Goal: Task Accomplishment & Management: Manage account settings

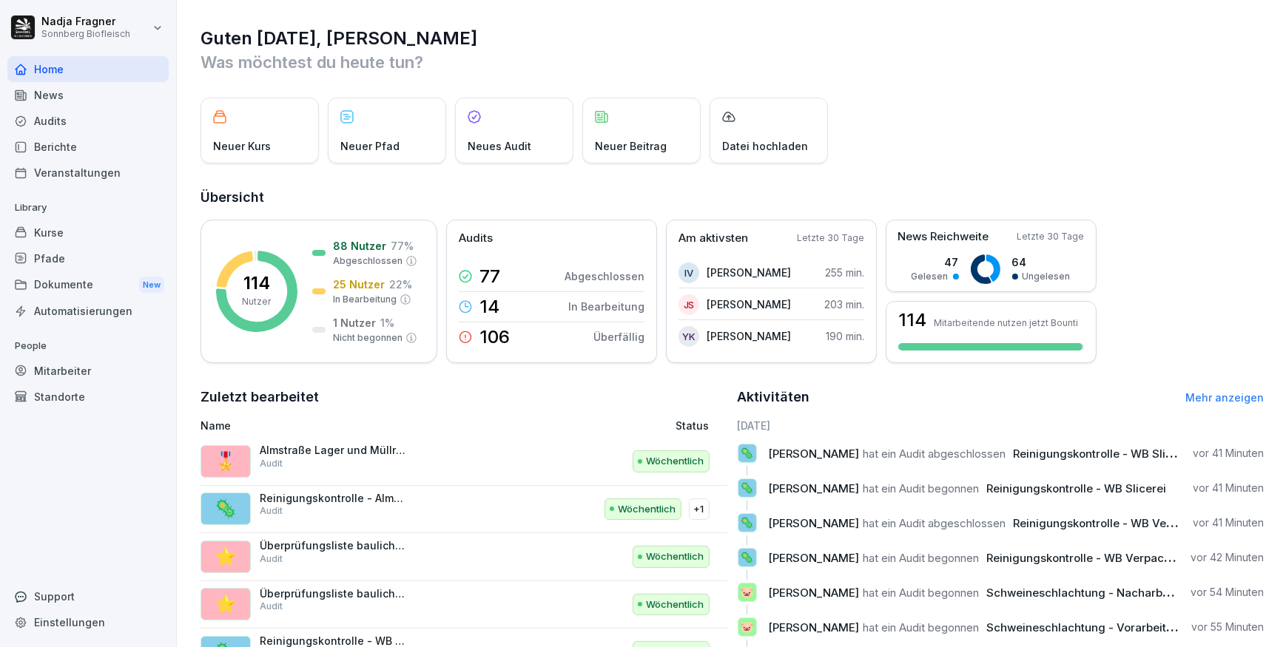
click at [78, 97] on div "News" at bounding box center [87, 95] width 161 height 26
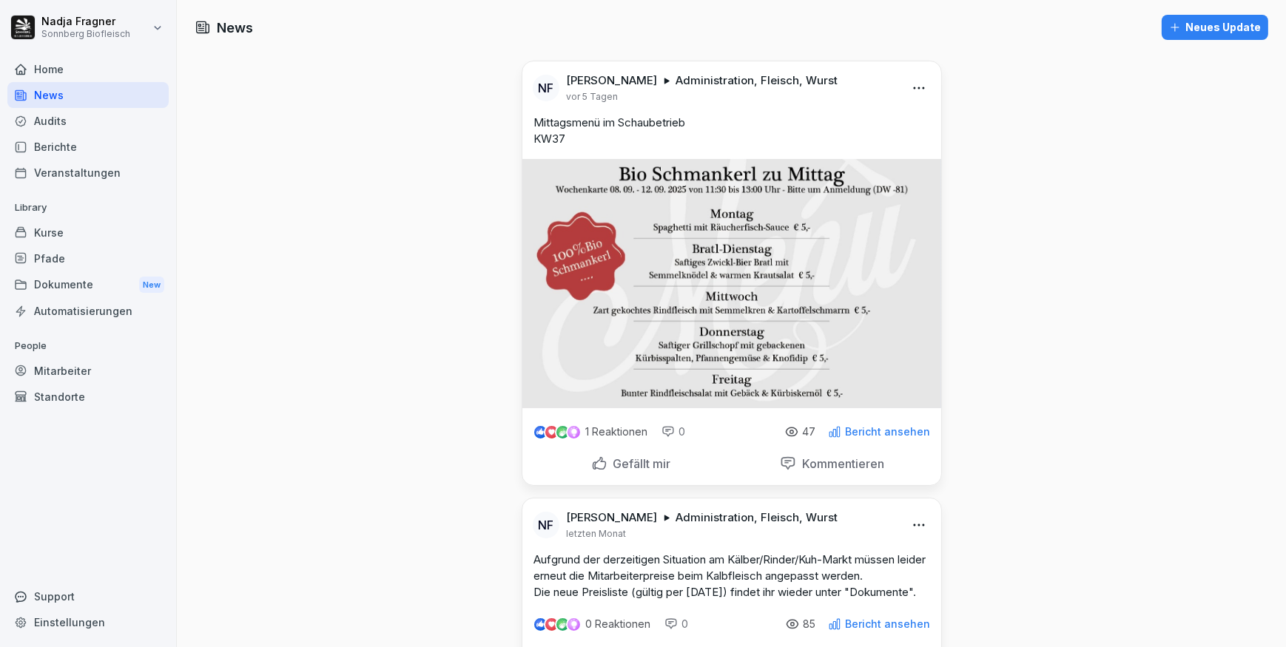
click at [1222, 22] on div "Neues Update" at bounding box center [1215, 27] width 92 height 16
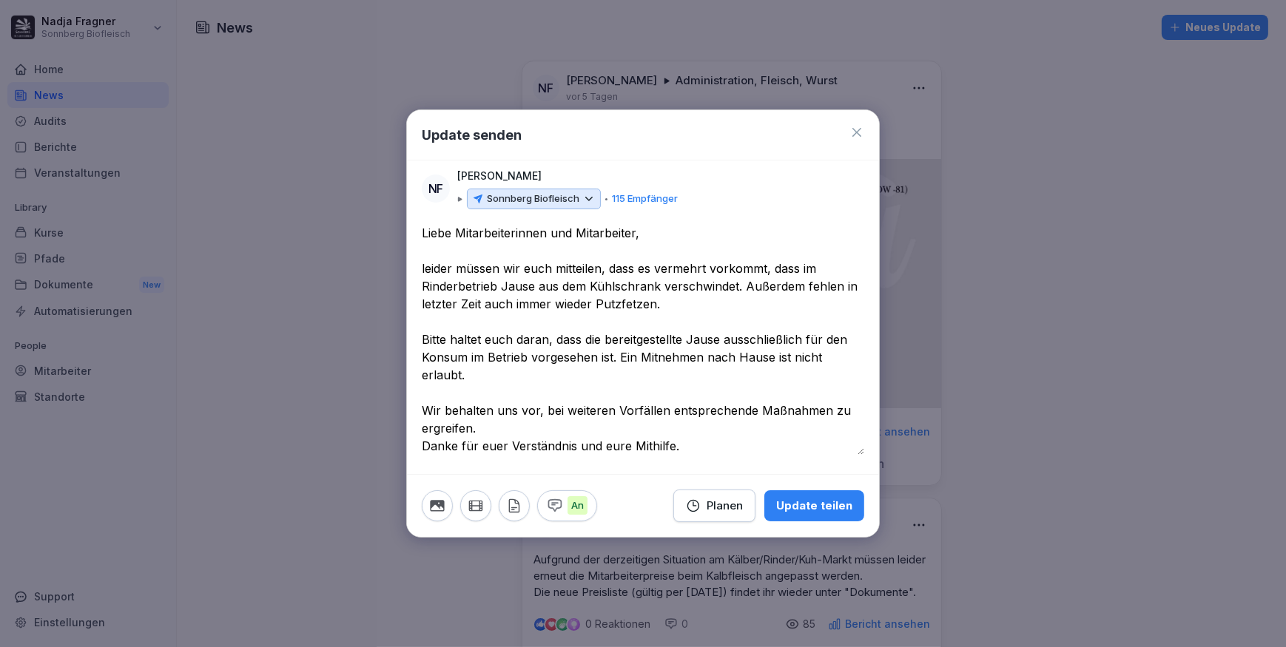
type textarea "**********"
click at [593, 194] on icon at bounding box center [588, 198] width 13 height 13
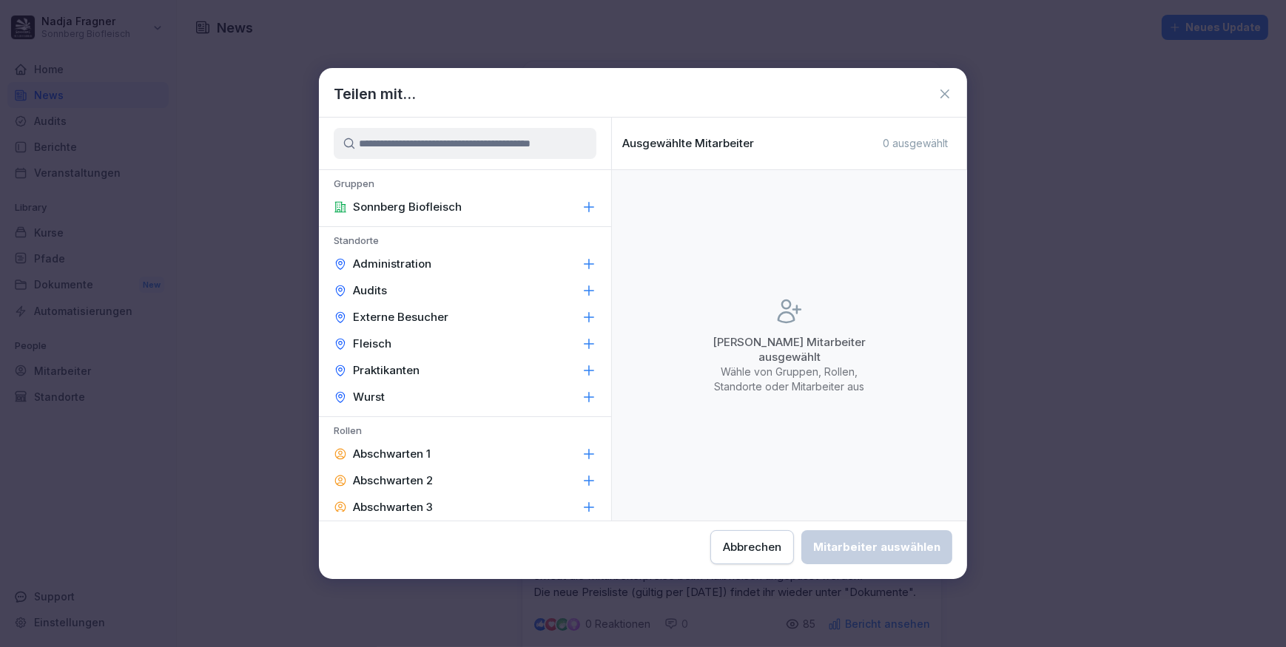
click at [419, 255] on div "Administration" at bounding box center [465, 264] width 292 height 27
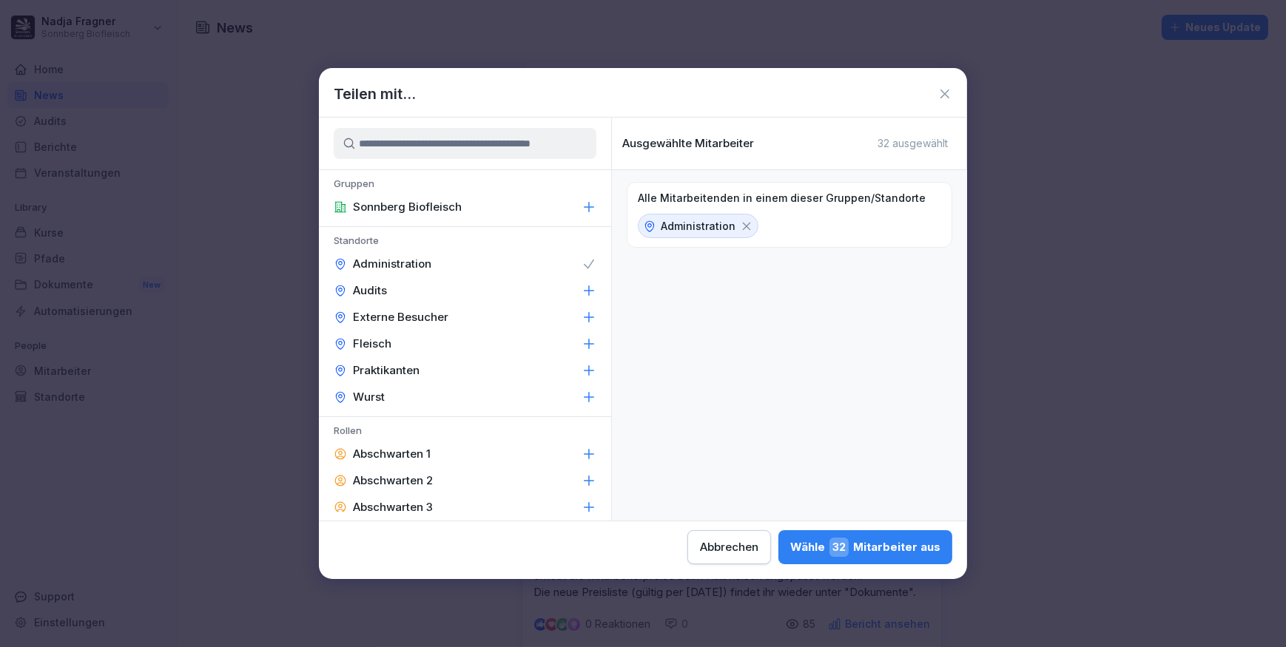
click at [411, 347] on div "Fleisch" at bounding box center [465, 344] width 292 height 27
click at [412, 392] on div "Wurst" at bounding box center [465, 397] width 292 height 27
click at [869, 546] on div "Wähle 111 Mitarbeiter aus" at bounding box center [865, 547] width 150 height 19
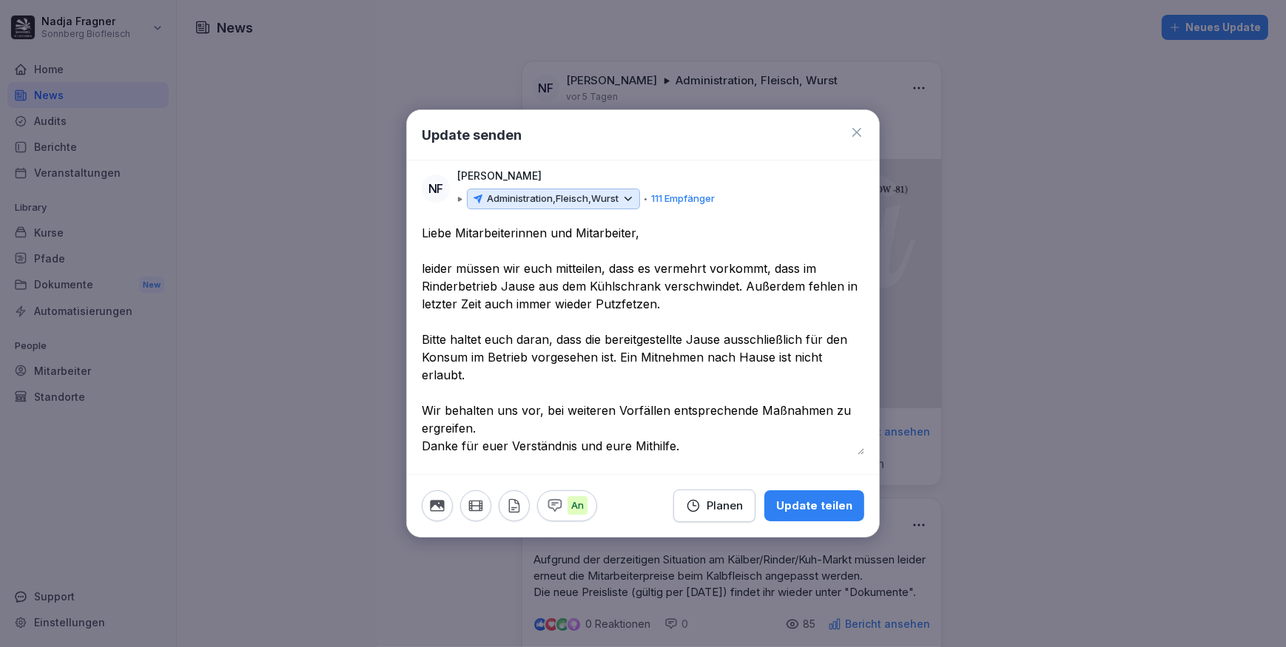
click at [825, 505] on div "Update teilen" at bounding box center [814, 506] width 76 height 16
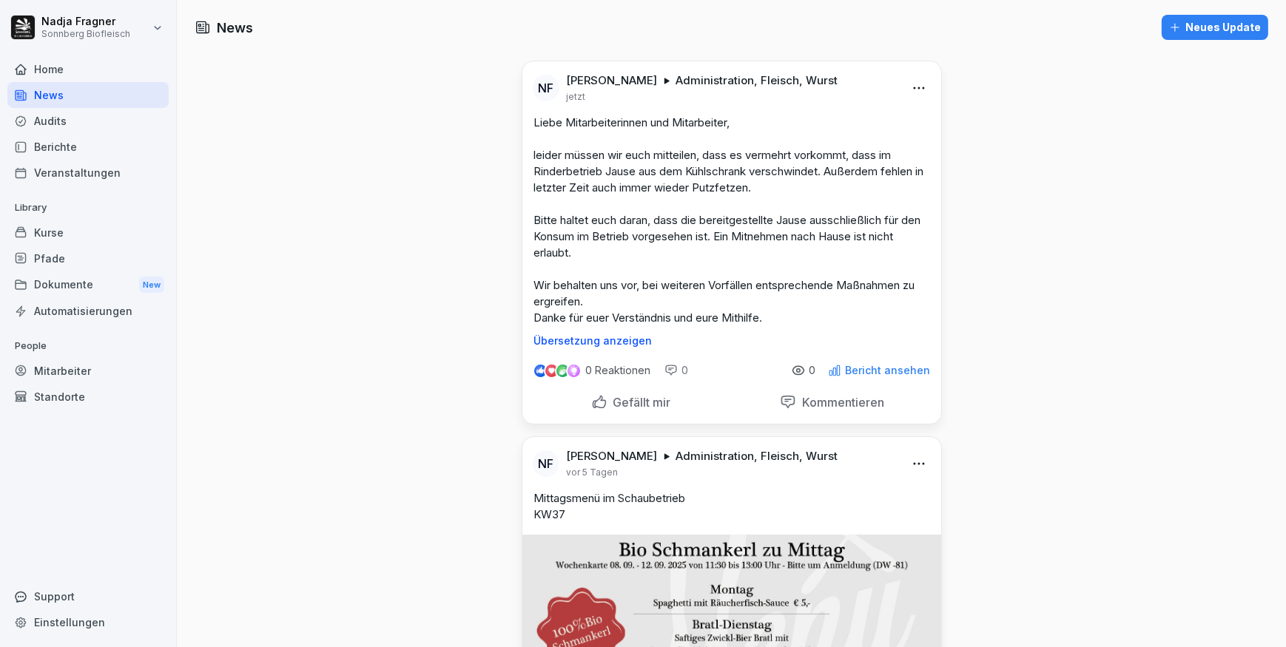
click at [51, 226] on div "Kurse" at bounding box center [87, 233] width 161 height 26
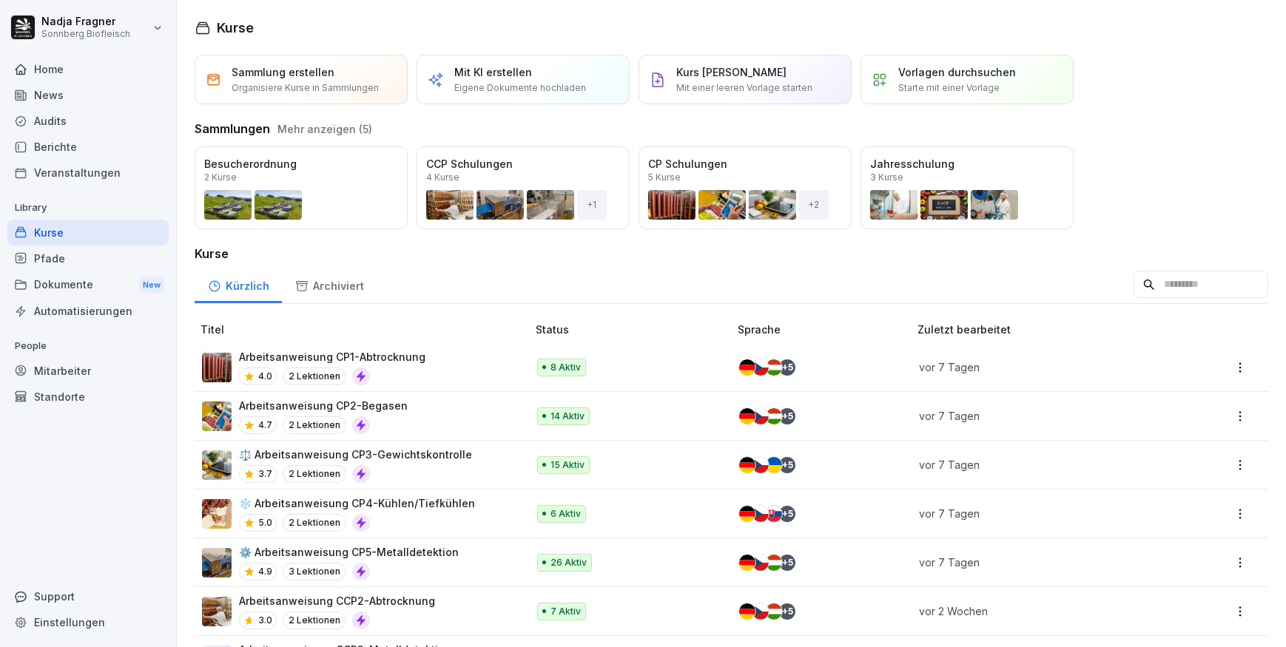
click at [771, 92] on p "Mit einer leeren Vorlage starten" at bounding box center [744, 87] width 136 height 13
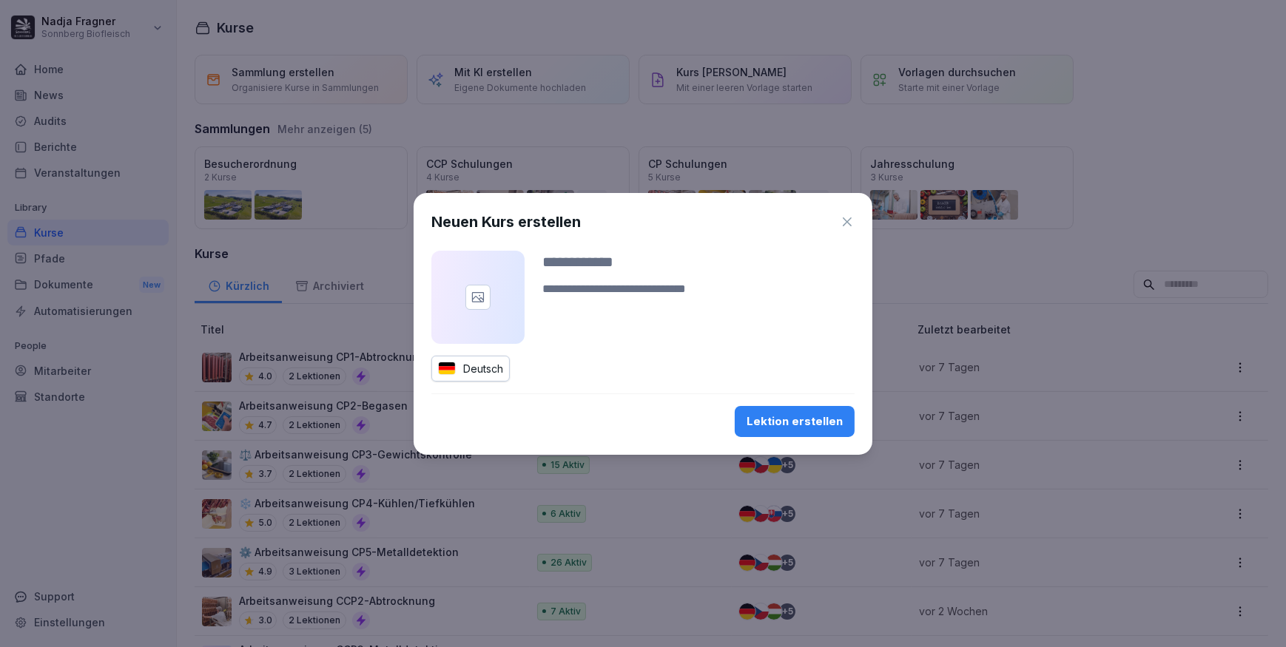
click at [851, 219] on icon "button" at bounding box center [847, 222] width 15 height 15
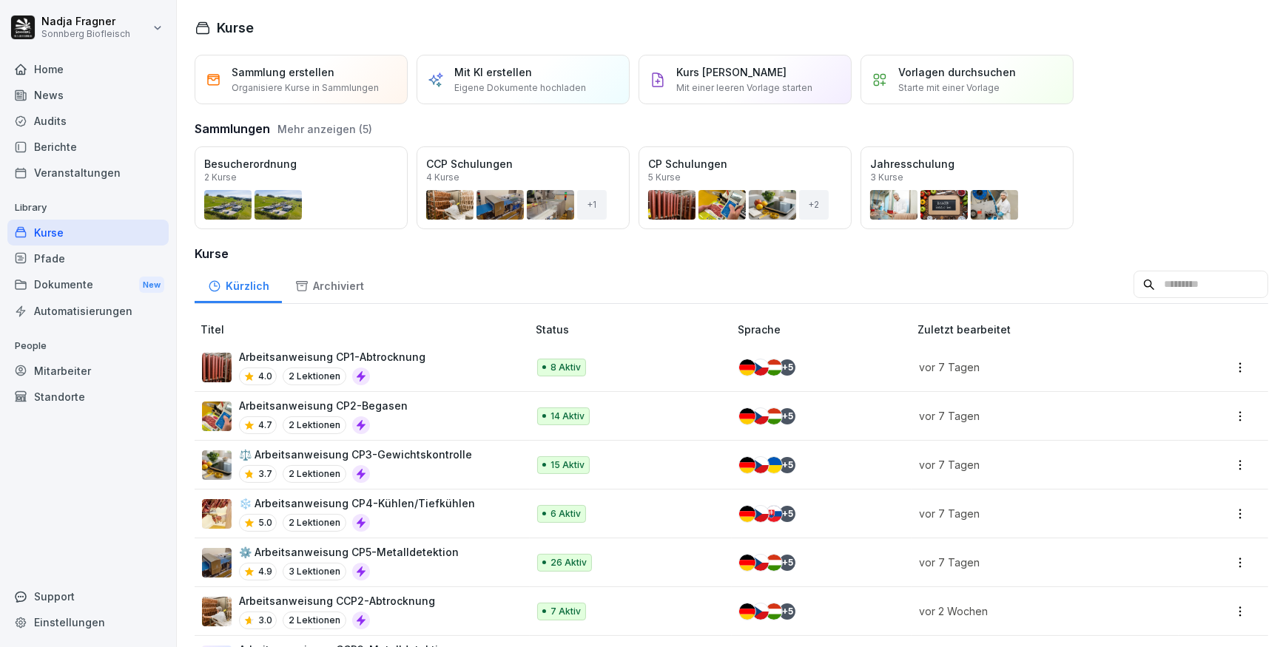
click at [546, 97] on div "Mit KI erstellen Eigene Dokumente hochladen" at bounding box center [523, 80] width 213 height 50
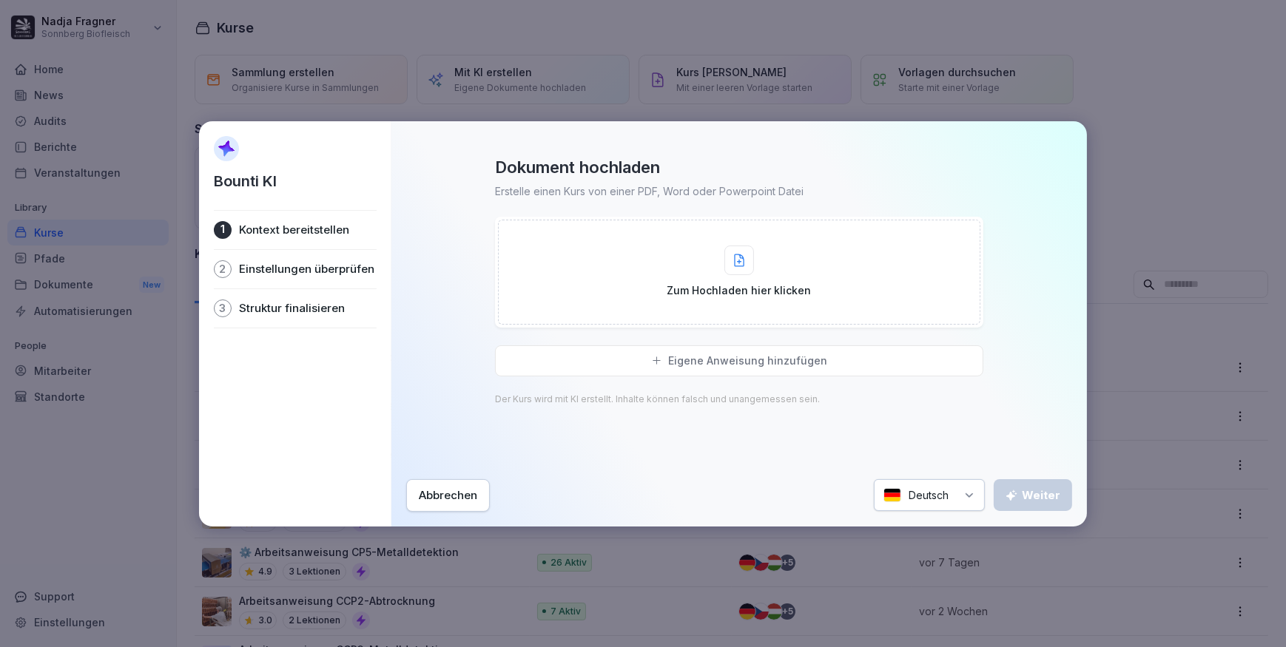
drag, startPoint x: 588, startPoint y: 335, endPoint x: 686, endPoint y: 267, distance: 119.0
click at [686, 267] on div "Dokument hochladen Erstelle einen Kurs von einer PDF, Word oder Powerpoint Date…" at bounding box center [739, 309] width 666 height 305
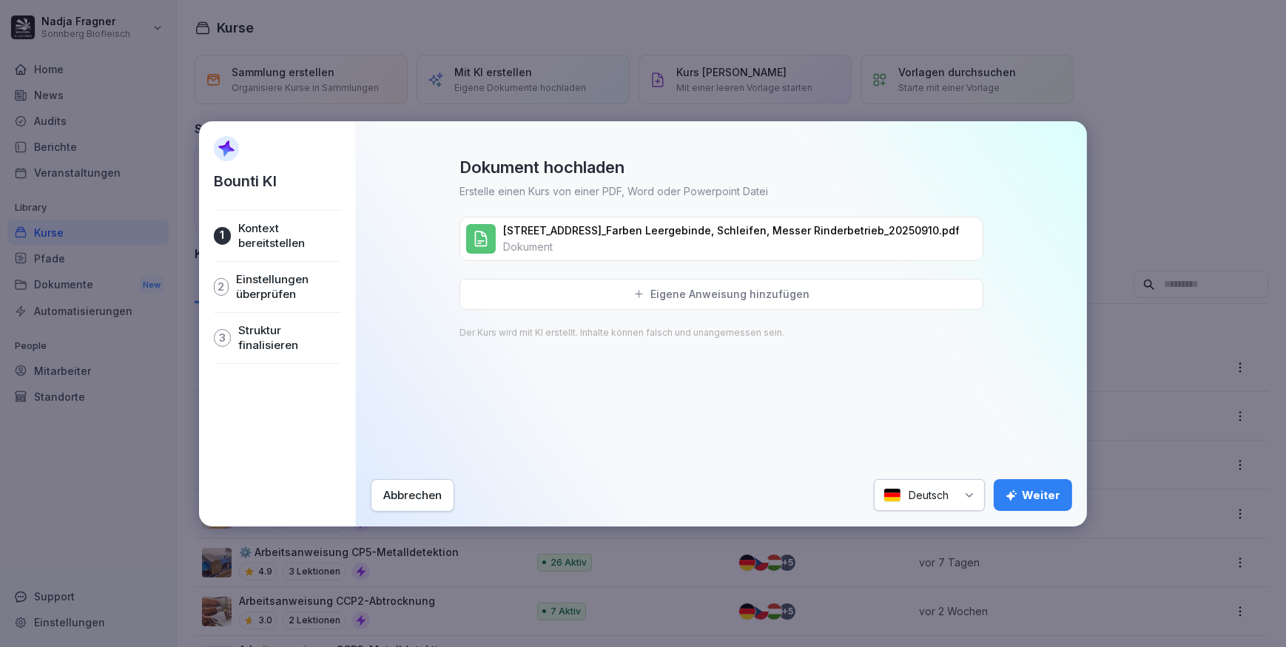
click at [1036, 489] on div "Weiter" at bounding box center [1032, 496] width 55 height 16
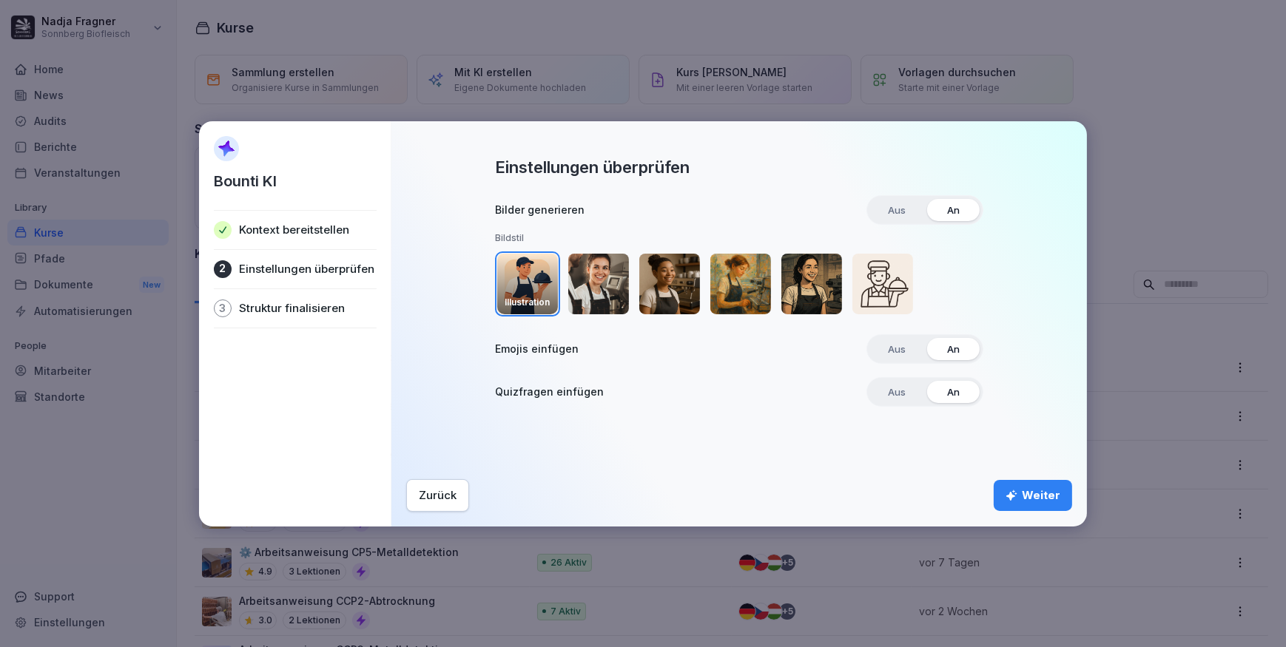
drag, startPoint x: 614, startPoint y: 293, endPoint x: 829, endPoint y: 391, distance: 235.7
click at [614, 292] on img "button" at bounding box center [598, 284] width 61 height 61
click at [1033, 489] on div "Weiter" at bounding box center [1032, 496] width 55 height 16
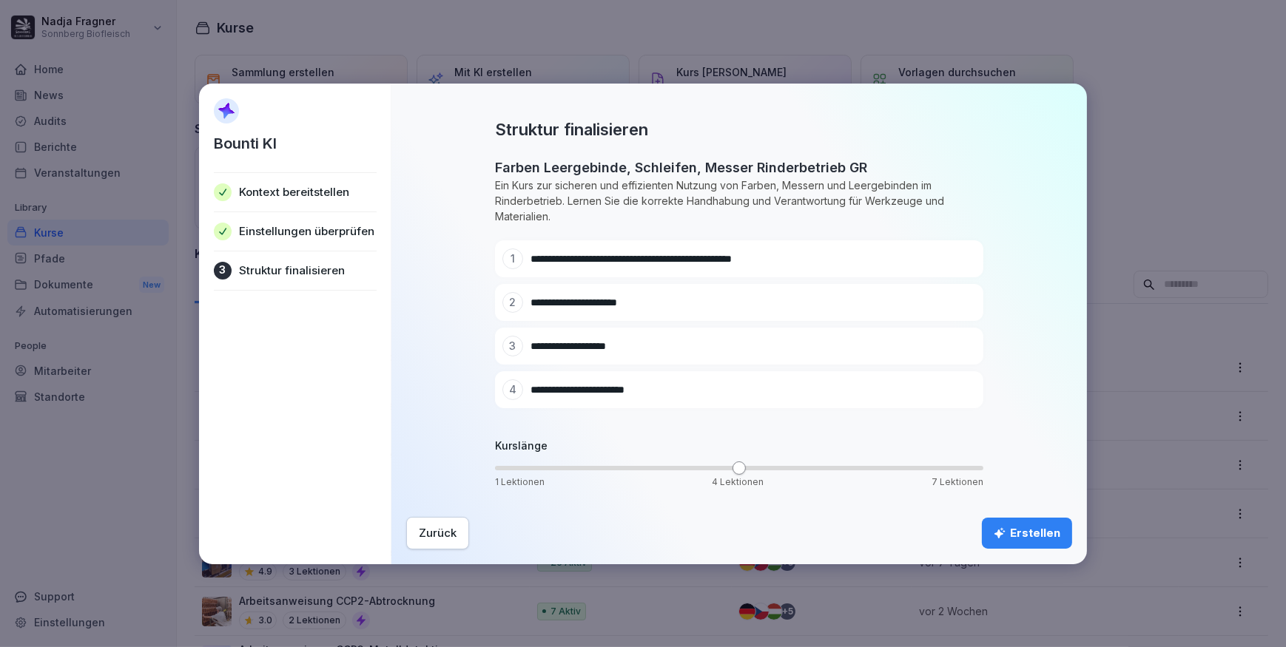
click at [963, 257] on icon at bounding box center [962, 259] width 10 height 10
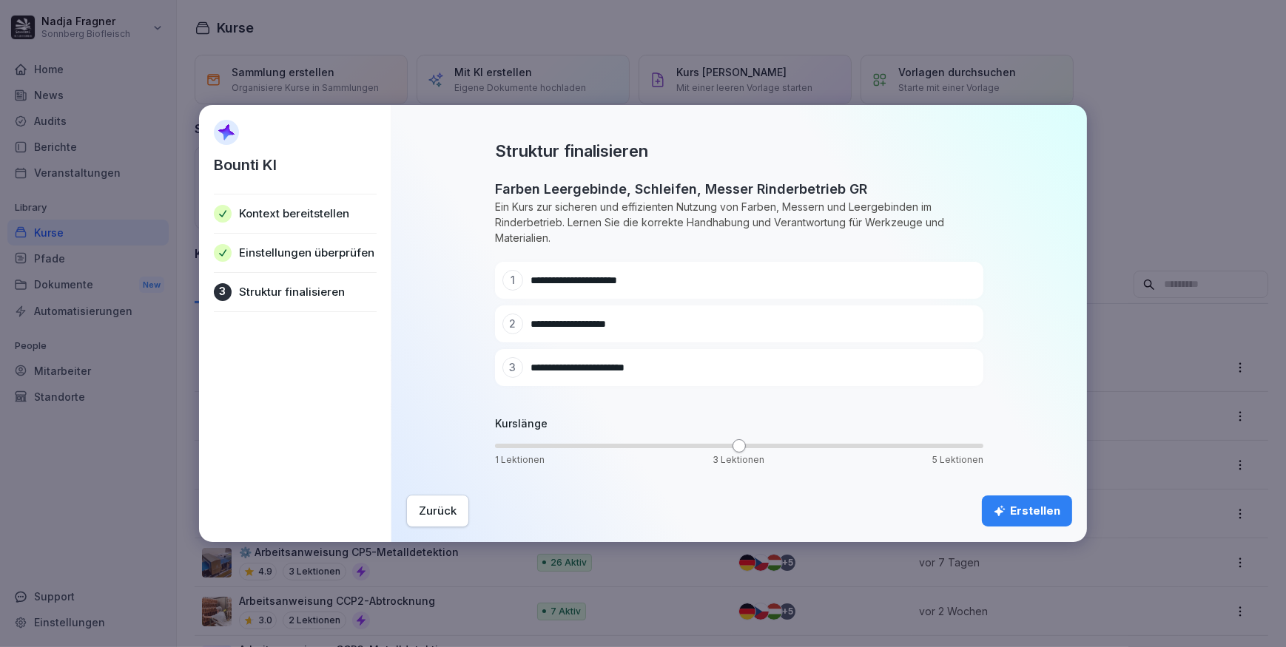
click at [1023, 507] on div "Erstellen" at bounding box center [1027, 511] width 67 height 16
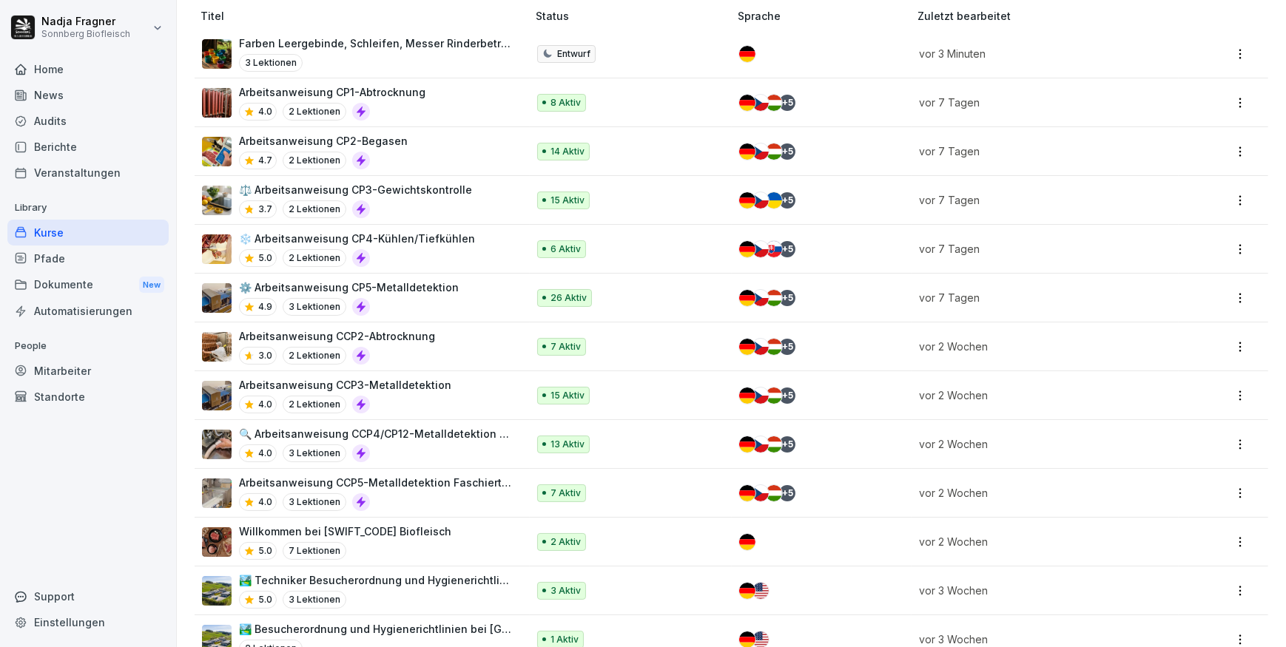
scroll to position [112, 0]
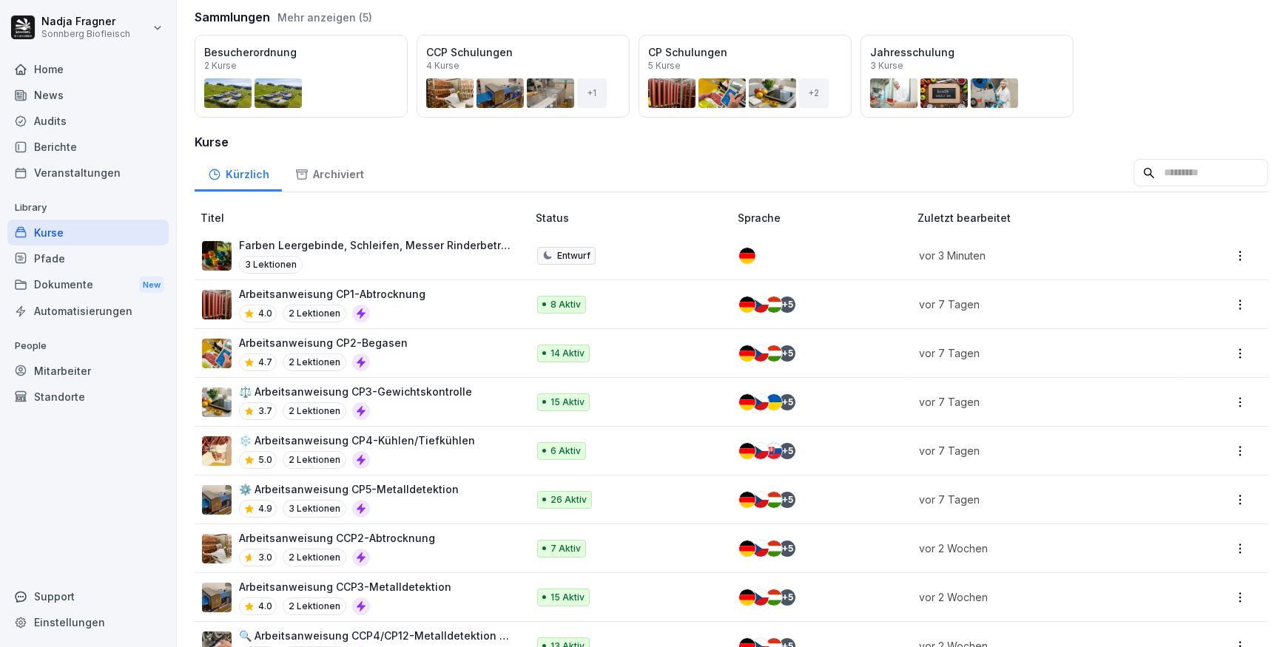
click at [370, 241] on p "Farben Leergebinde, Schleifen, Messer Rinderbetrieb GR" at bounding box center [375, 245] width 273 height 16
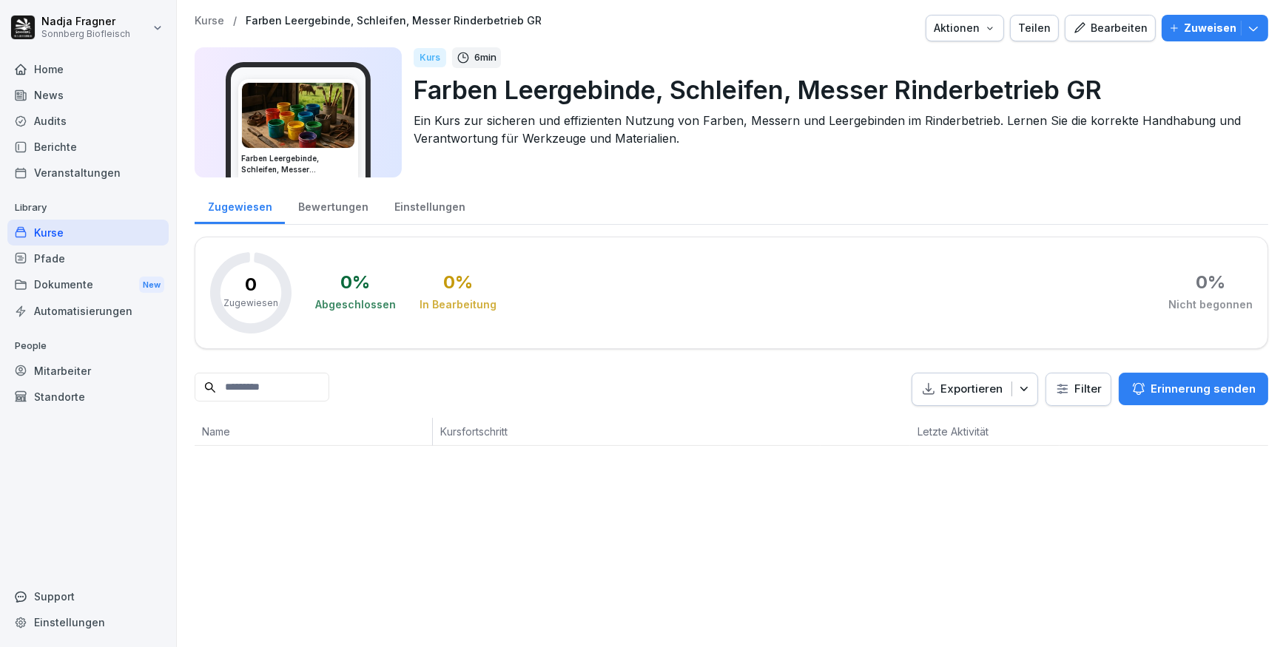
click at [1111, 33] on div "Bearbeiten" at bounding box center [1110, 28] width 75 height 16
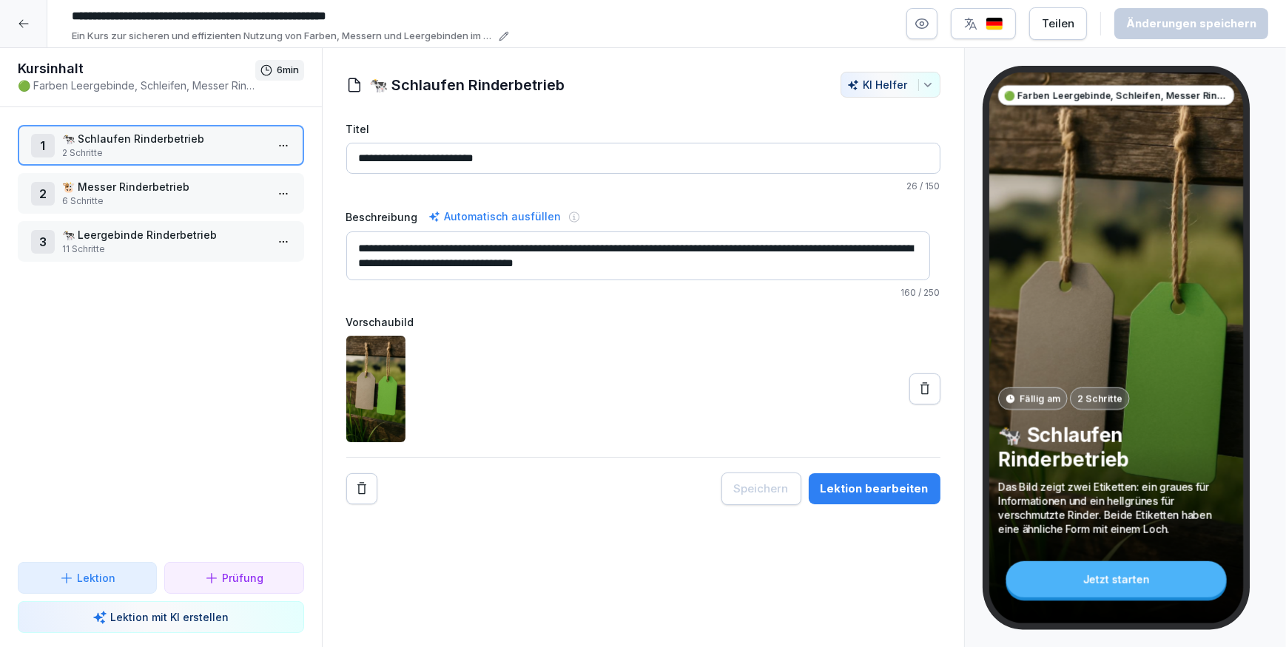
click at [162, 149] on p "2 Schritte" at bounding box center [163, 152] width 203 height 13
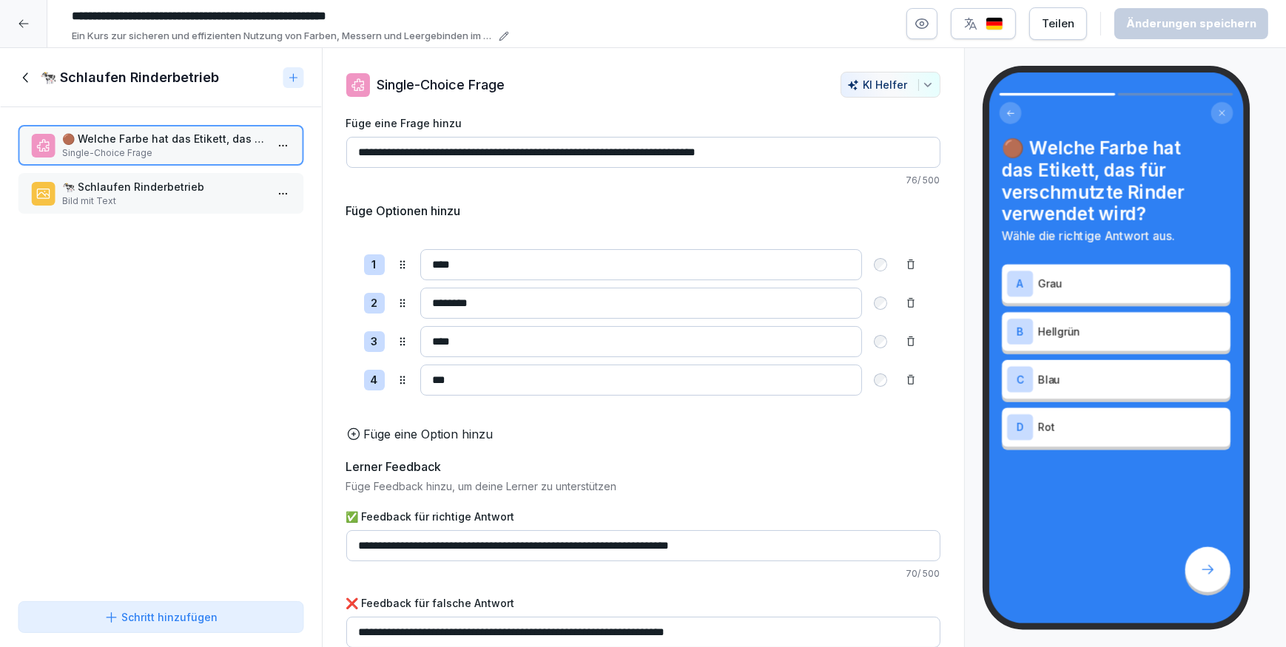
click at [144, 187] on p "🐄 Schlaufen Rinderbetrieb" at bounding box center [163, 187] width 203 height 16
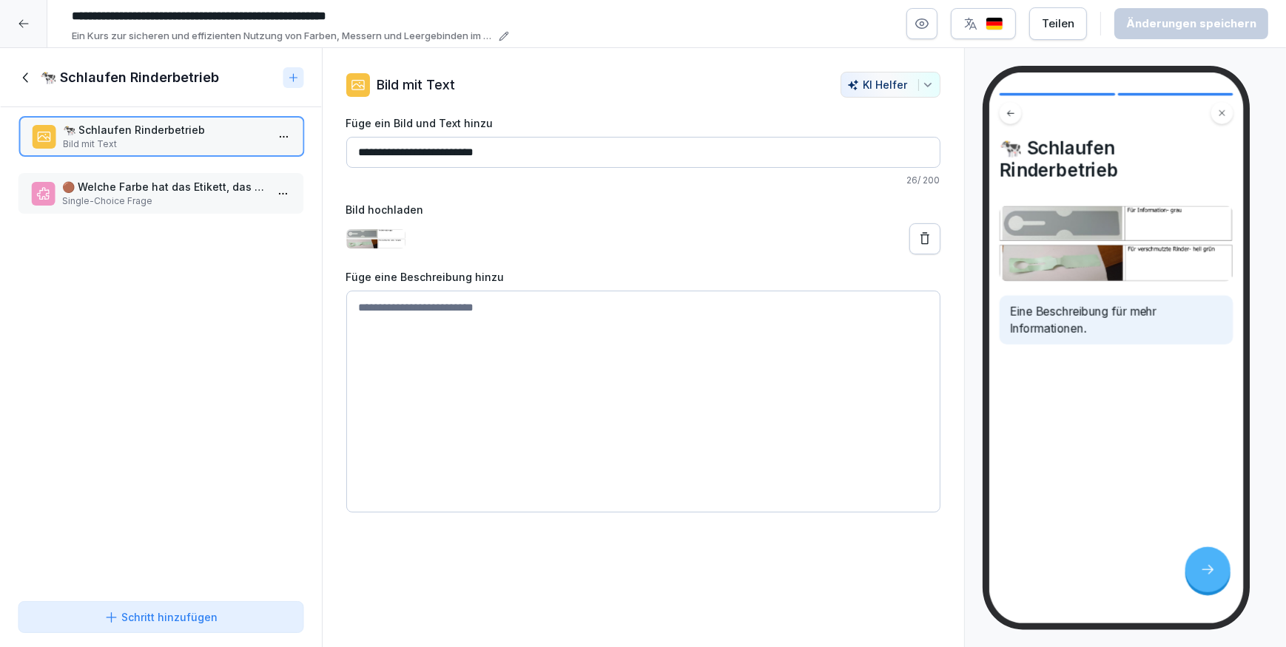
drag, startPoint x: 141, startPoint y: 192, endPoint x: 142, endPoint y: 135, distance: 57.0
click at [142, 135] on p "🐄 Schlaufen Rinderbetrieb" at bounding box center [164, 130] width 203 height 16
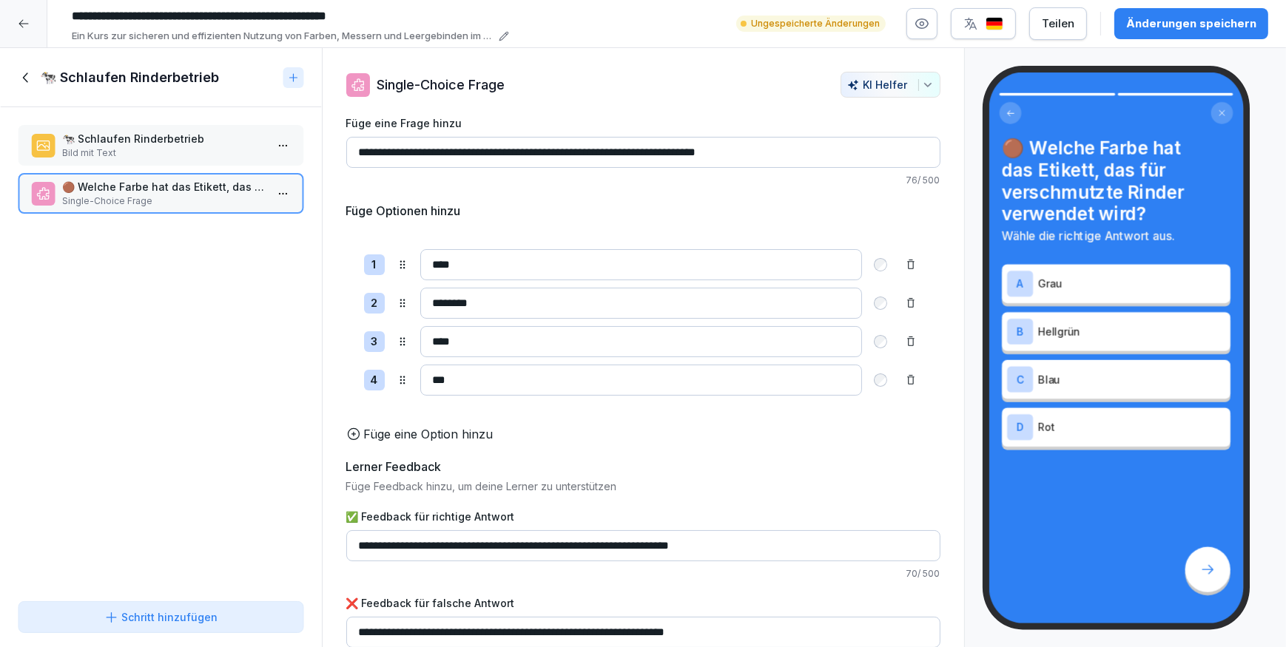
click at [171, 153] on p "Bild mit Text" at bounding box center [163, 152] width 203 height 13
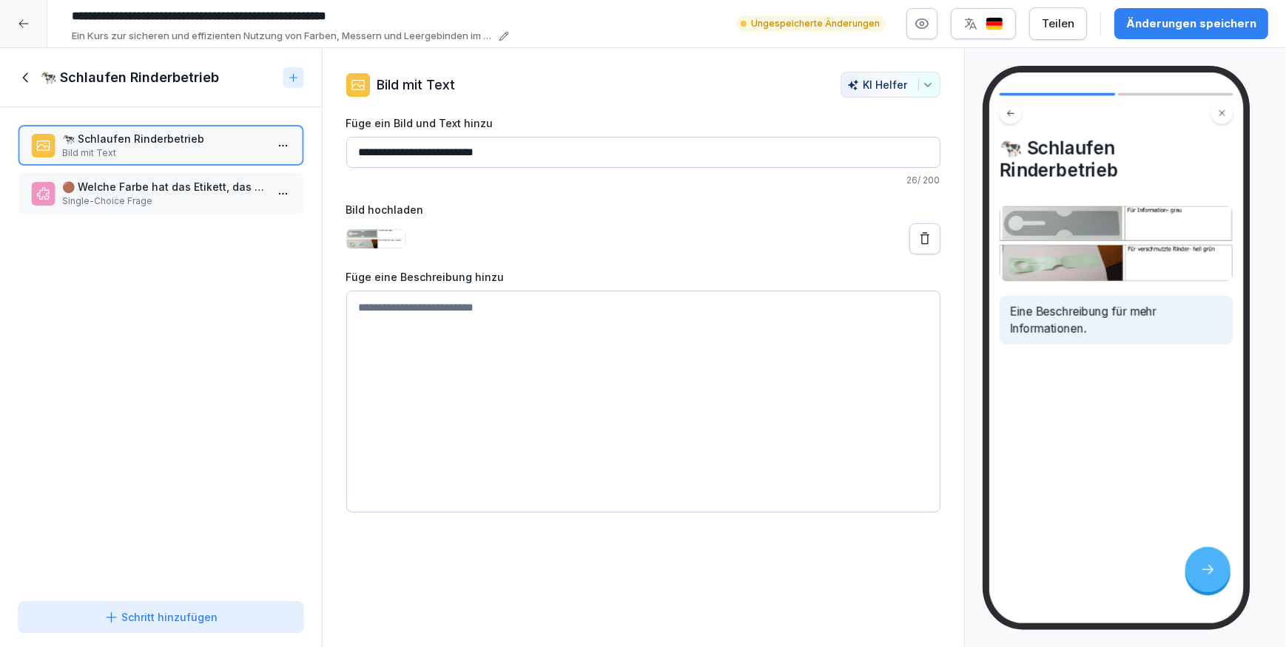
click at [541, 334] on textarea at bounding box center [643, 402] width 594 height 222
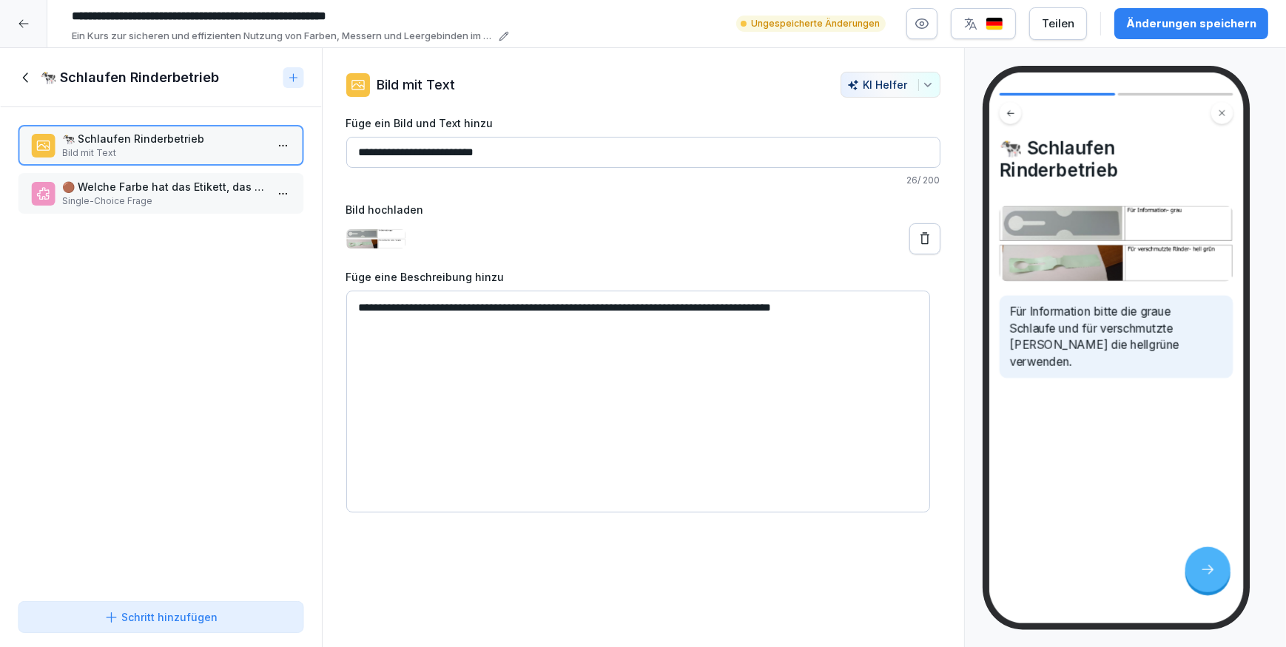
type textarea "**********"
click at [917, 235] on icon at bounding box center [924, 239] width 15 height 15
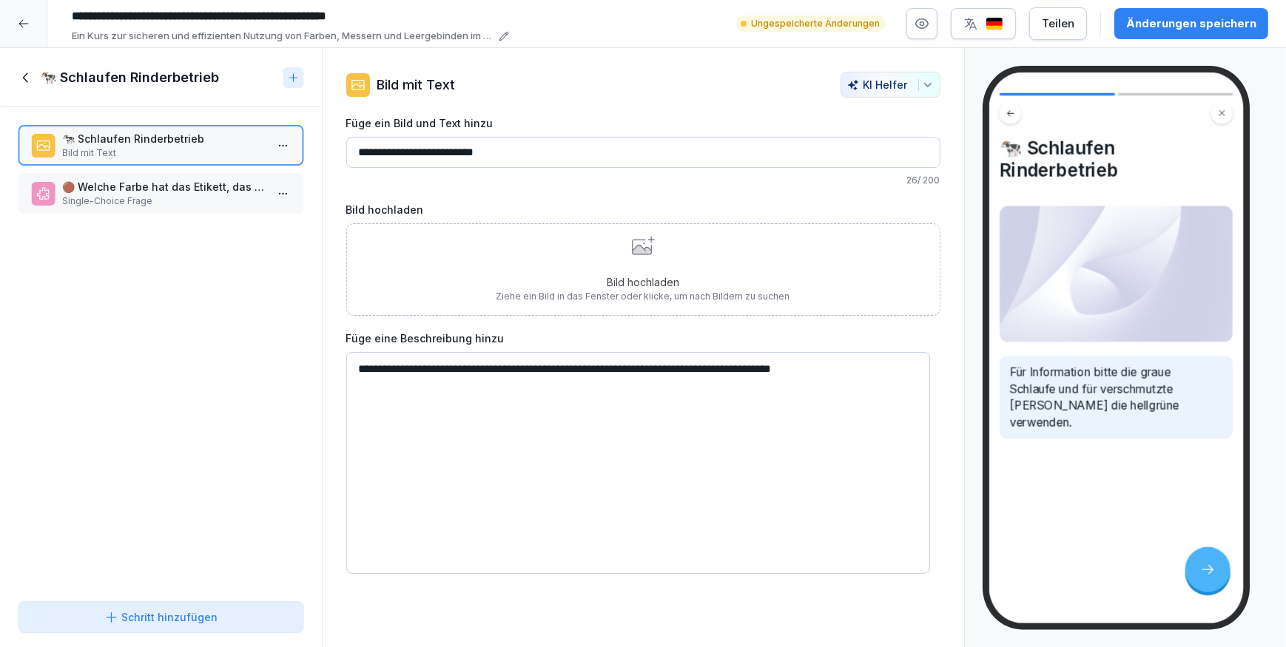
click at [533, 260] on div "Bild hochladen Ziehe ein Bild in das Fenster oder klicke, um nach Bildern zu su…" at bounding box center [643, 269] width 294 height 67
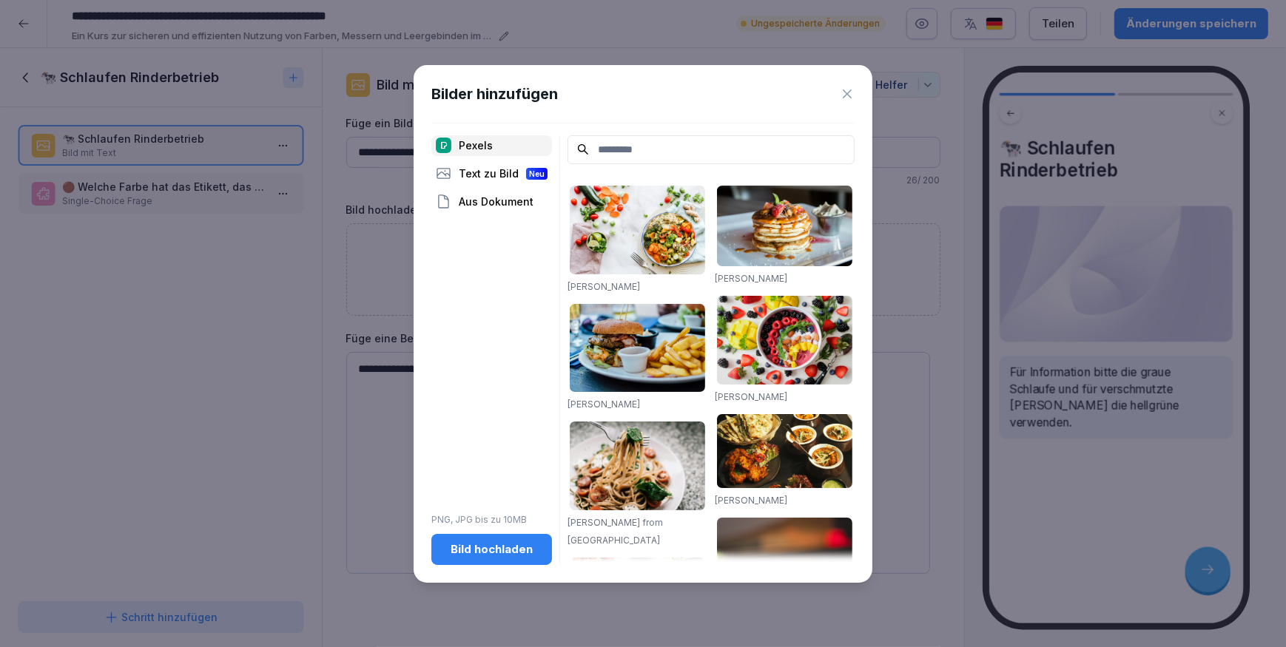
click at [492, 195] on div "Aus Dokument" at bounding box center [491, 202] width 121 height 21
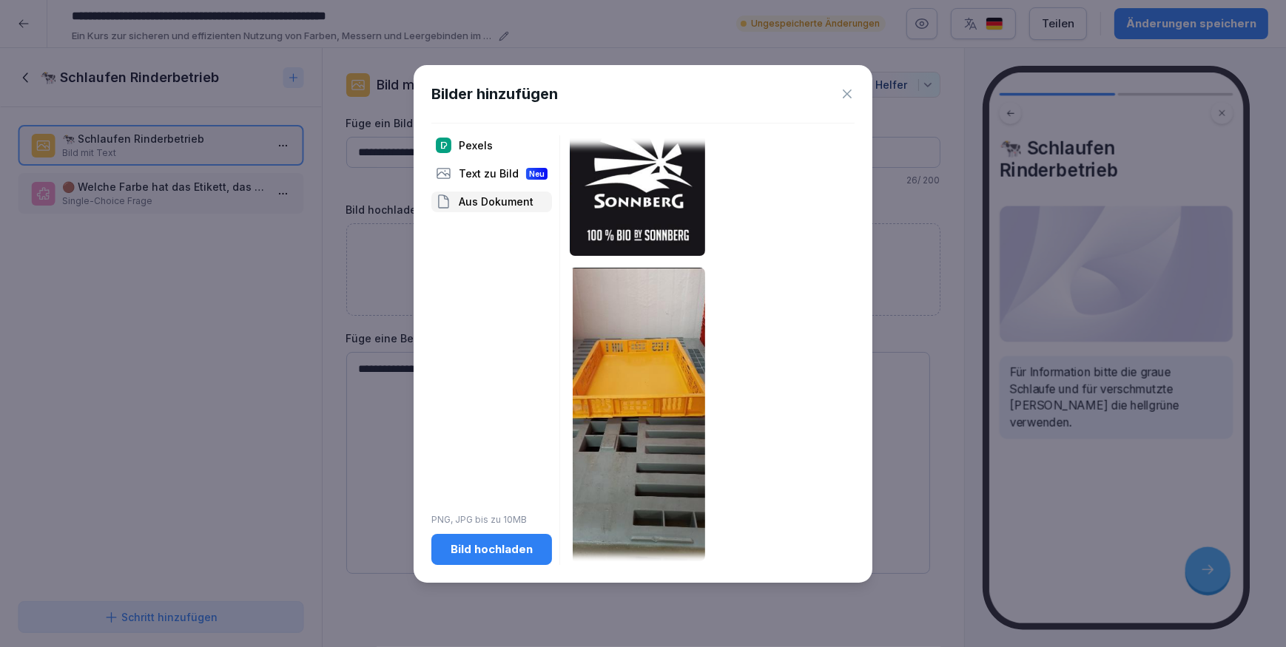
scroll to position [283, 0]
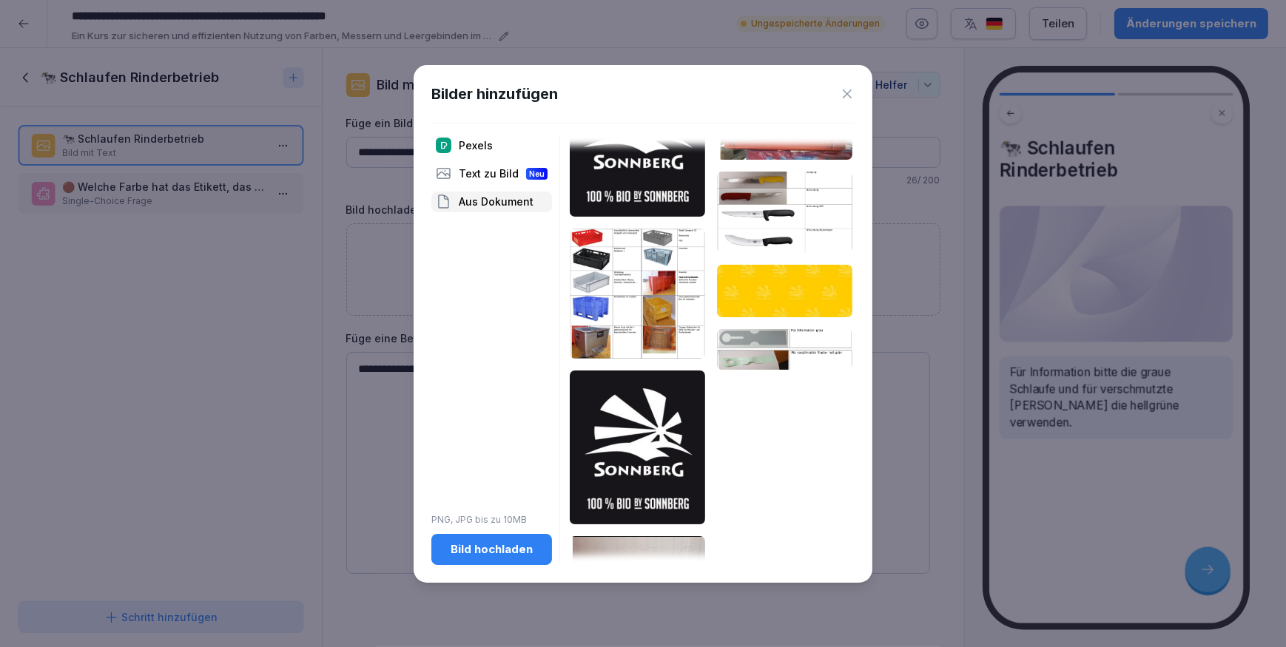
click at [752, 348] on img at bounding box center [784, 349] width 135 height 41
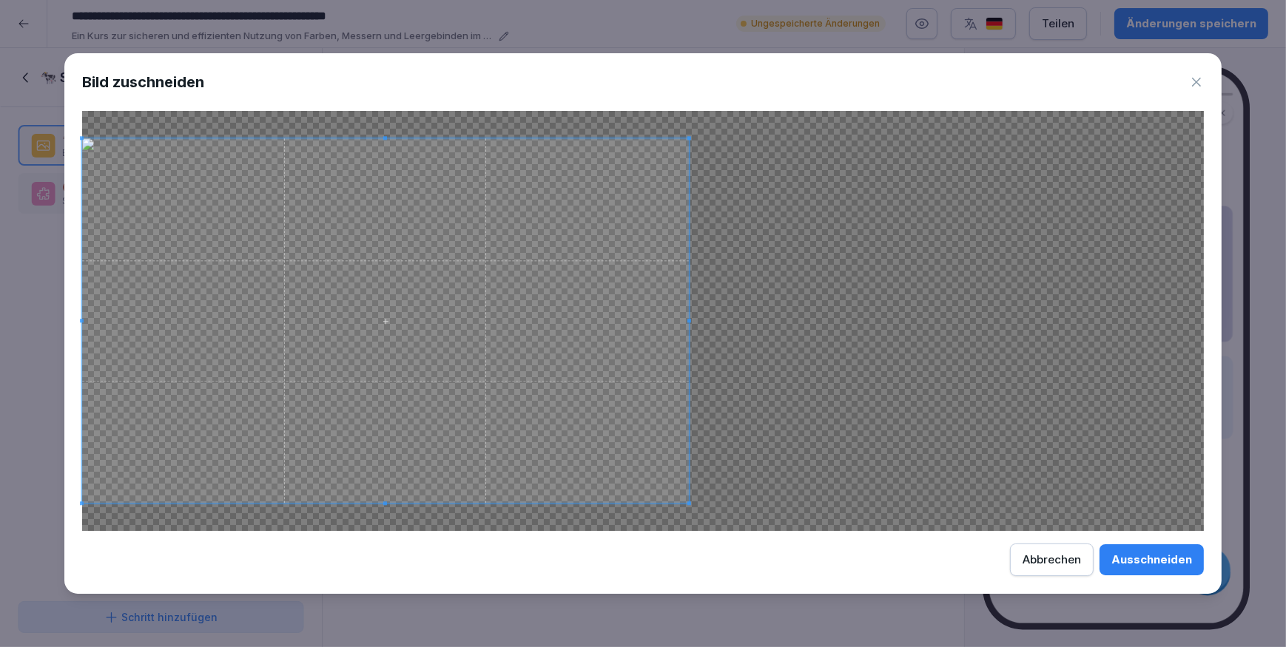
click at [687, 347] on div at bounding box center [385, 320] width 607 height 365
click at [1160, 559] on div "Ausschneiden" at bounding box center [1151, 560] width 81 height 16
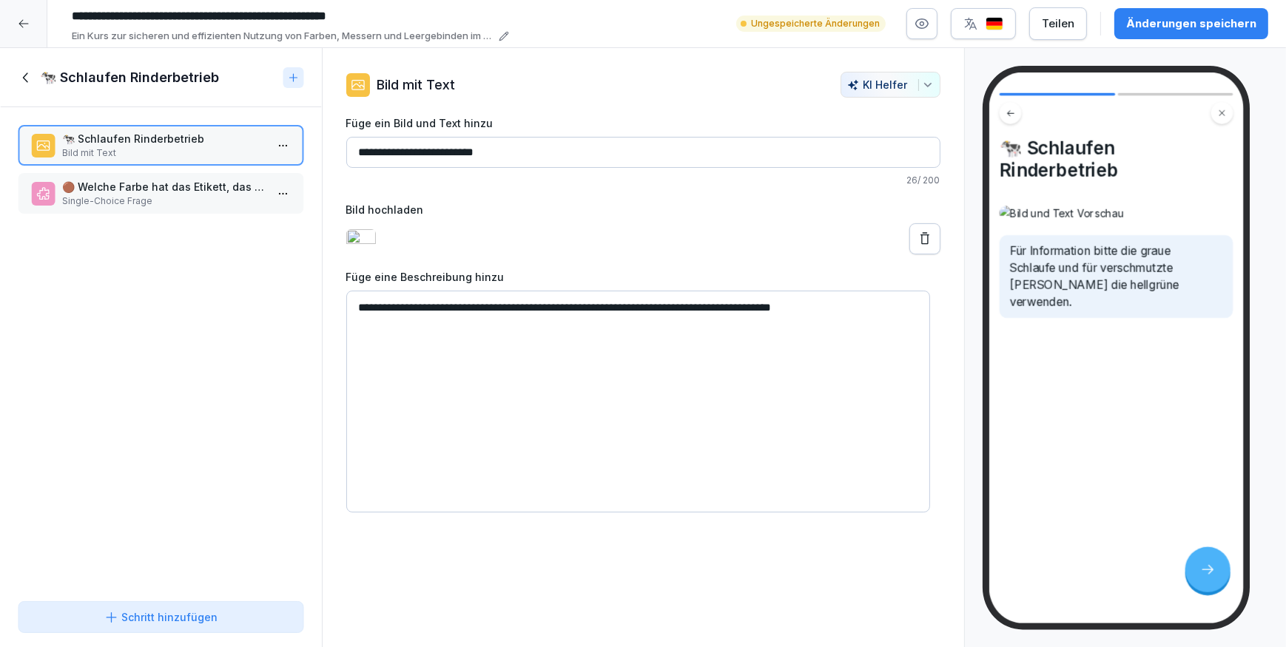
click at [112, 189] on p "🟤 Welche Farbe hat das Etikett, das für verschmutzte Rinder verwendet wird?" at bounding box center [163, 187] width 203 height 16
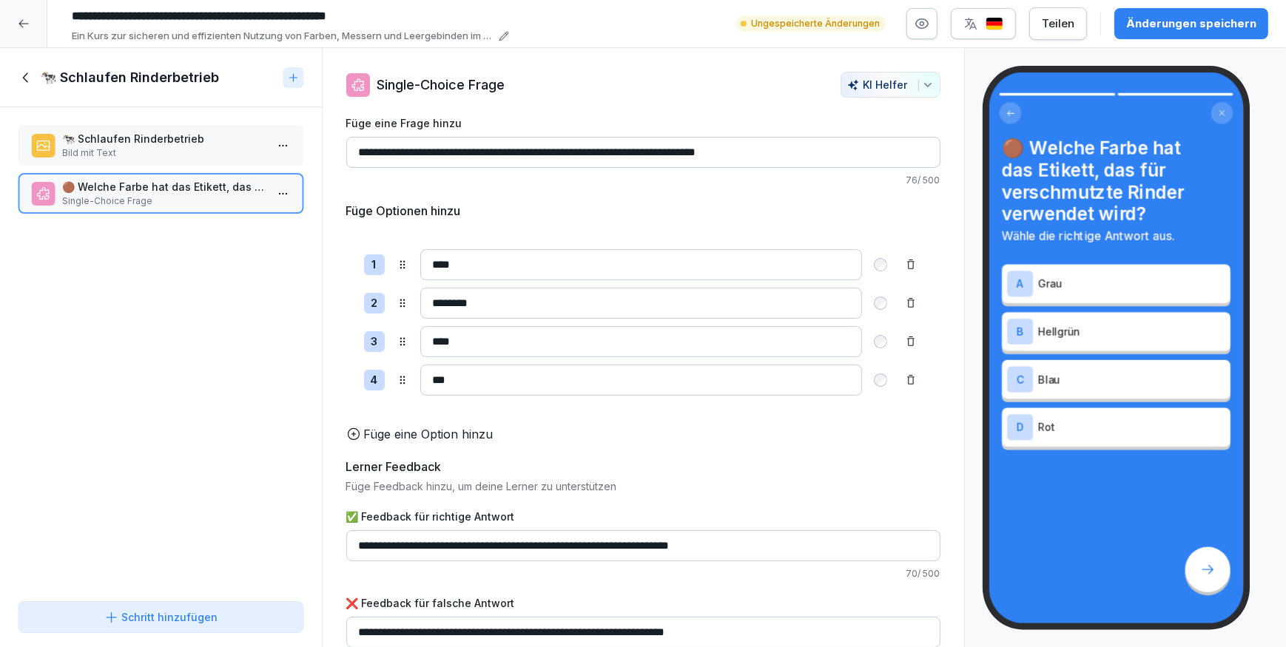
click at [155, 154] on p "Bild mit Text" at bounding box center [163, 152] width 203 height 13
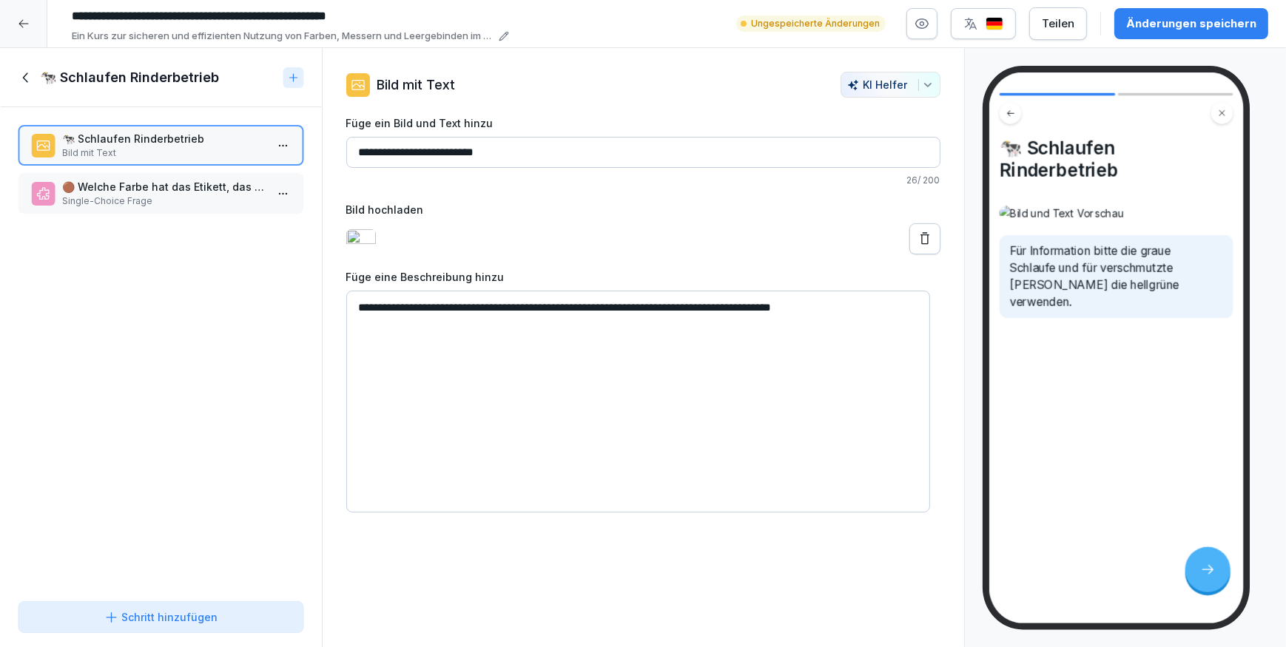
click at [744, 314] on textarea "**********" at bounding box center [638, 402] width 584 height 222
type textarea "**********"
click at [21, 75] on icon at bounding box center [26, 78] width 16 height 16
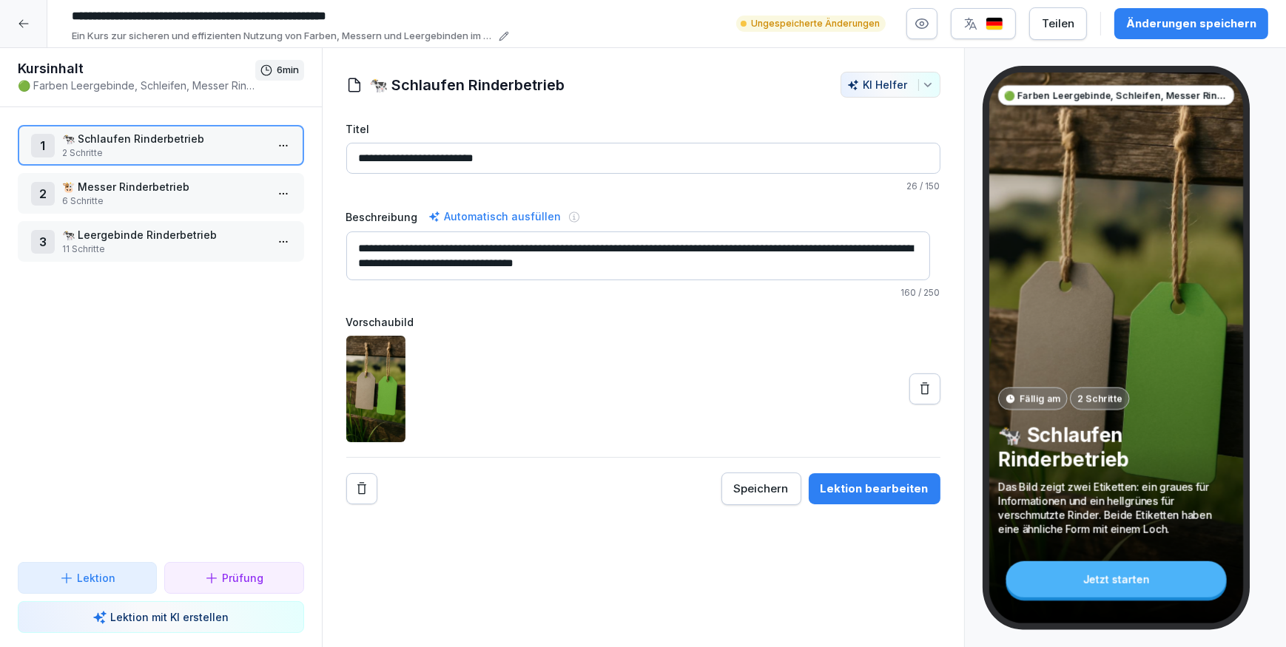
drag, startPoint x: 685, startPoint y: 257, endPoint x: 322, endPoint y: 236, distance: 363.9
click at [323, 236] on div "**********" at bounding box center [643, 289] width 641 height 434
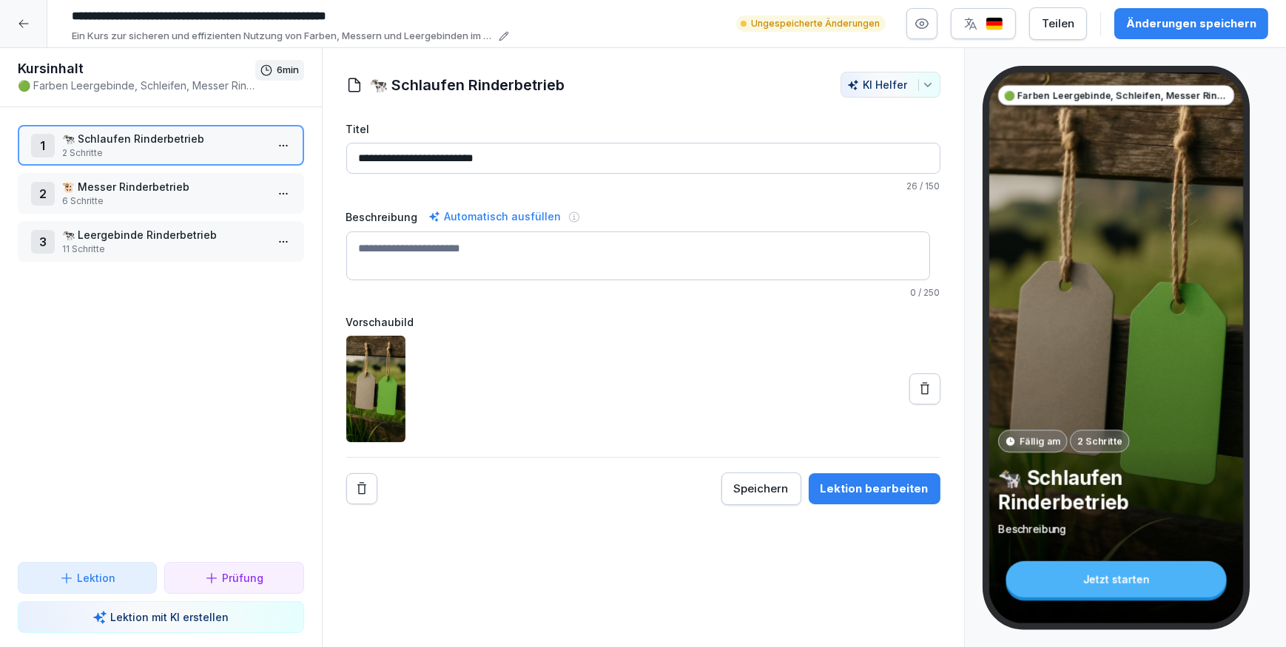
click at [469, 209] on div "Automatisch ausfüllen" at bounding box center [494, 217] width 139 height 18
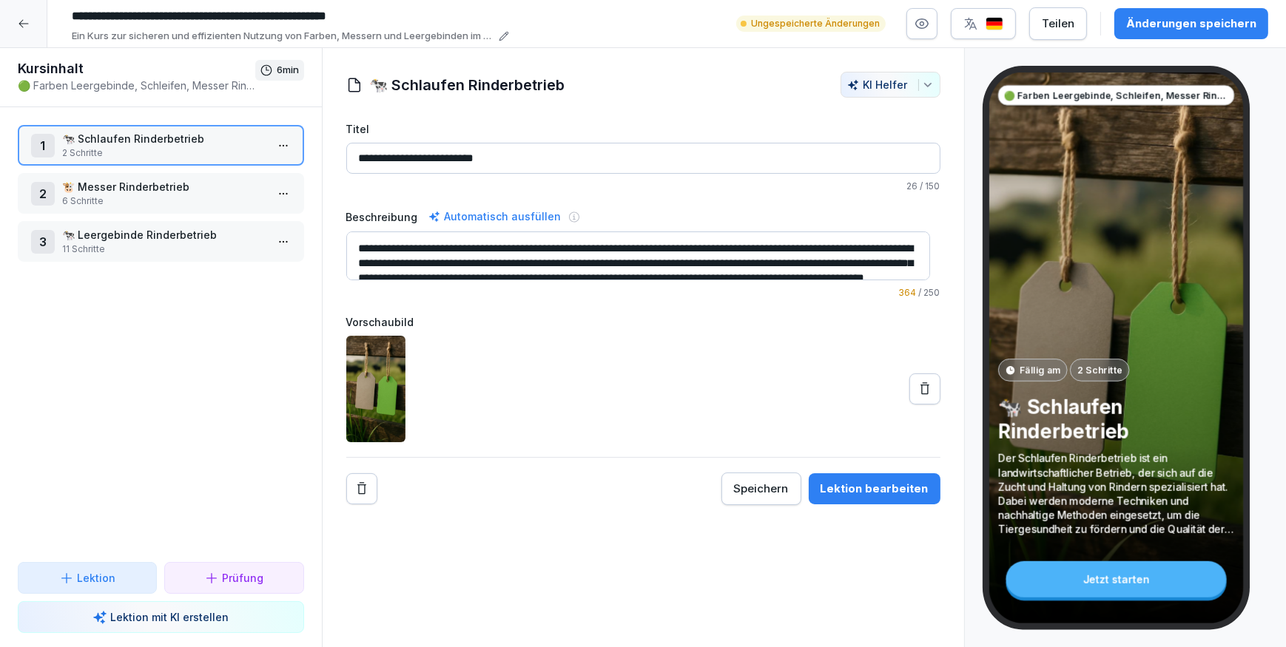
drag, startPoint x: 674, startPoint y: 263, endPoint x: 355, endPoint y: 234, distance: 320.2
click at [355, 234] on textarea "**********" at bounding box center [638, 256] width 584 height 49
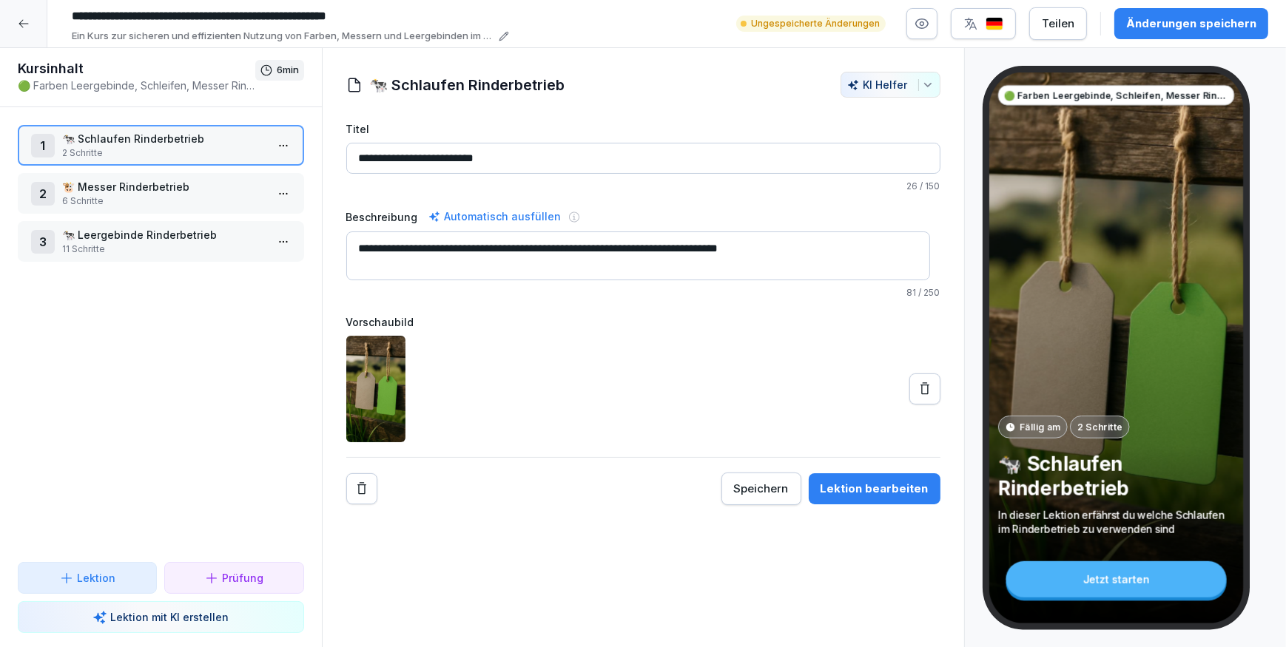
type textarea "**********"
click at [141, 192] on p "🐮 Messer Rinderbetrieb" at bounding box center [163, 187] width 203 height 16
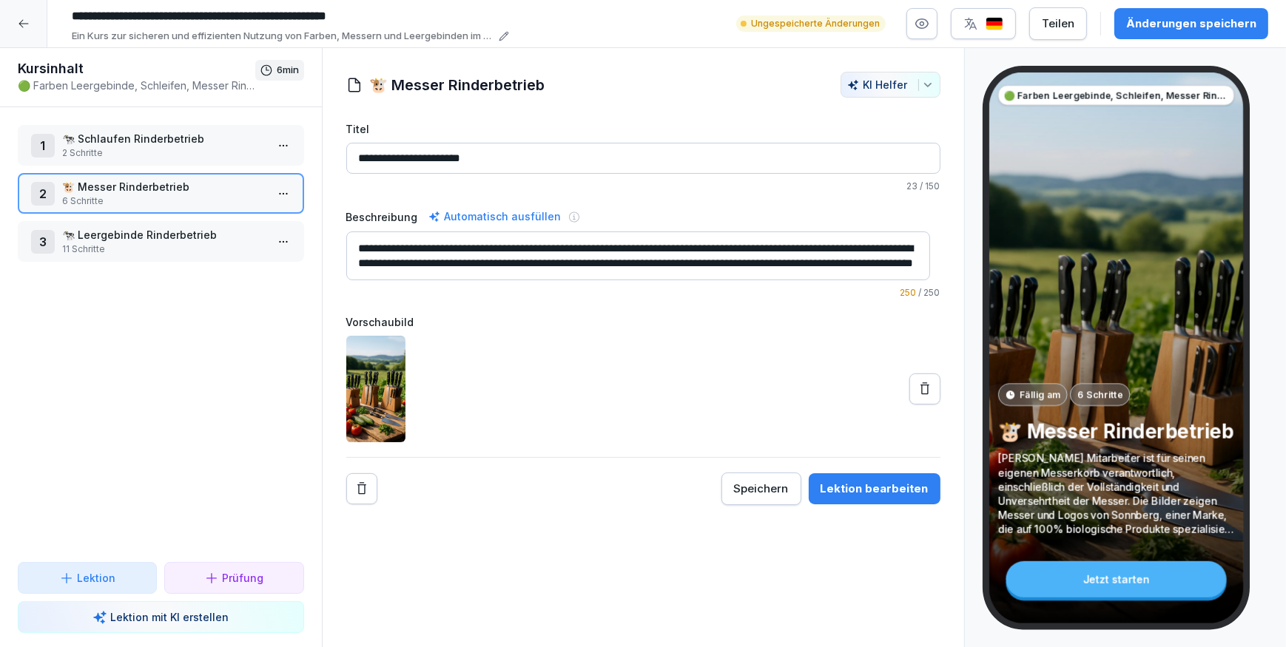
click at [917, 395] on icon at bounding box center [924, 389] width 15 height 15
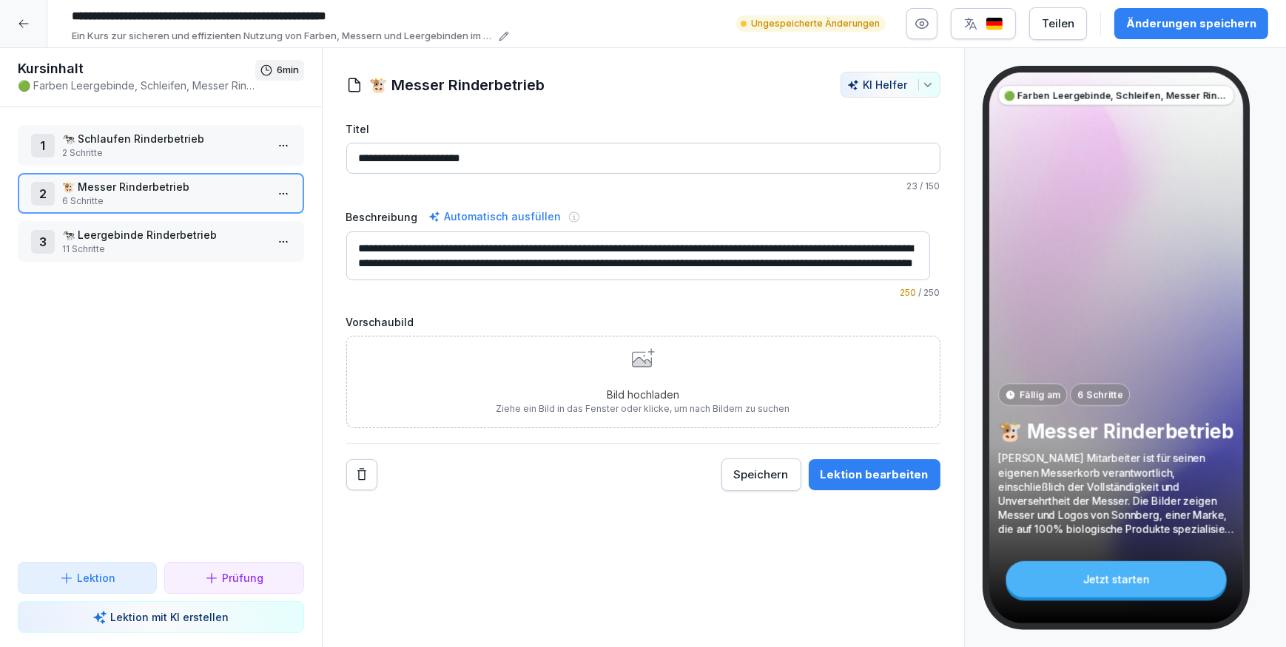
click at [520, 379] on div "Bild hochladen Ziehe ein Bild in das Fenster oder klicke, um nach Bildern zu su…" at bounding box center [643, 381] width 294 height 67
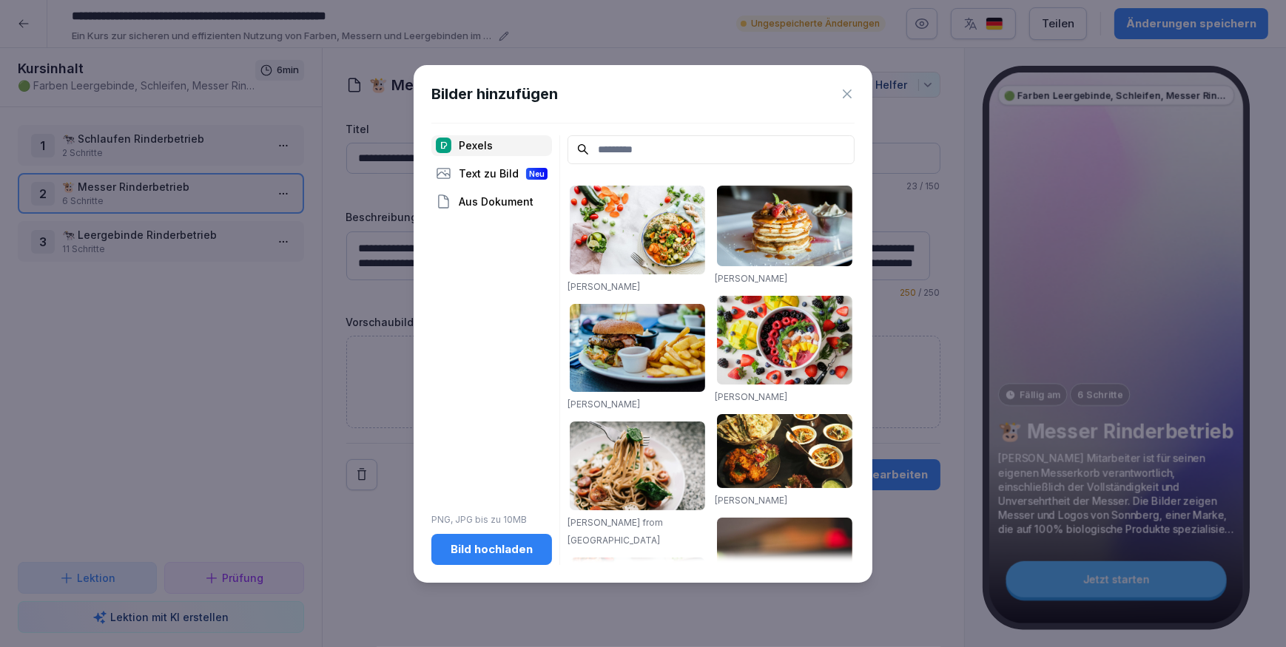
click at [501, 552] on div "Bild hochladen" at bounding box center [491, 550] width 97 height 16
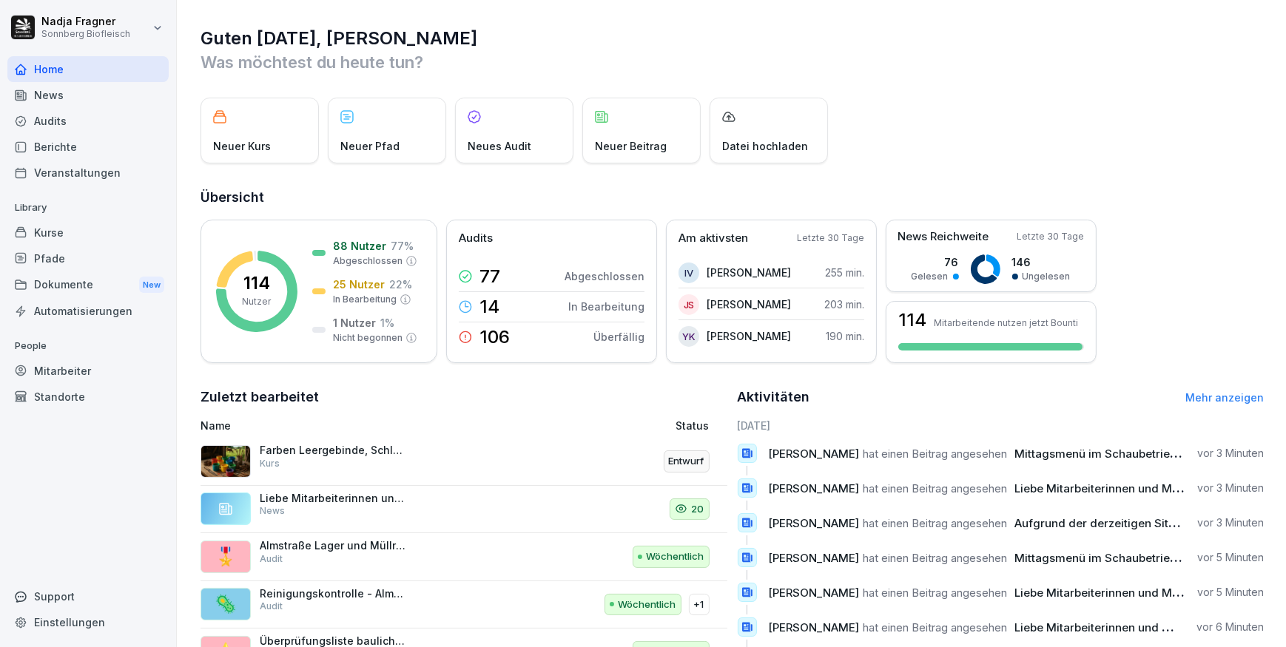
click at [50, 236] on div "Kurse" at bounding box center [87, 233] width 161 height 26
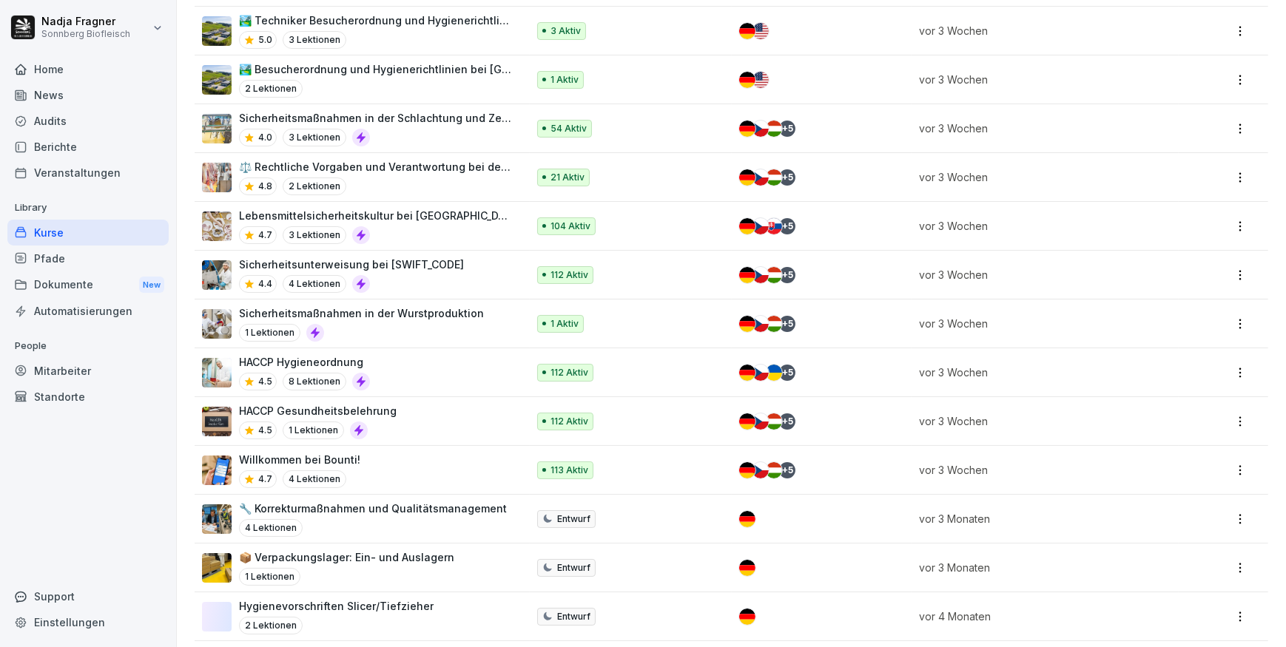
scroll to position [986, 0]
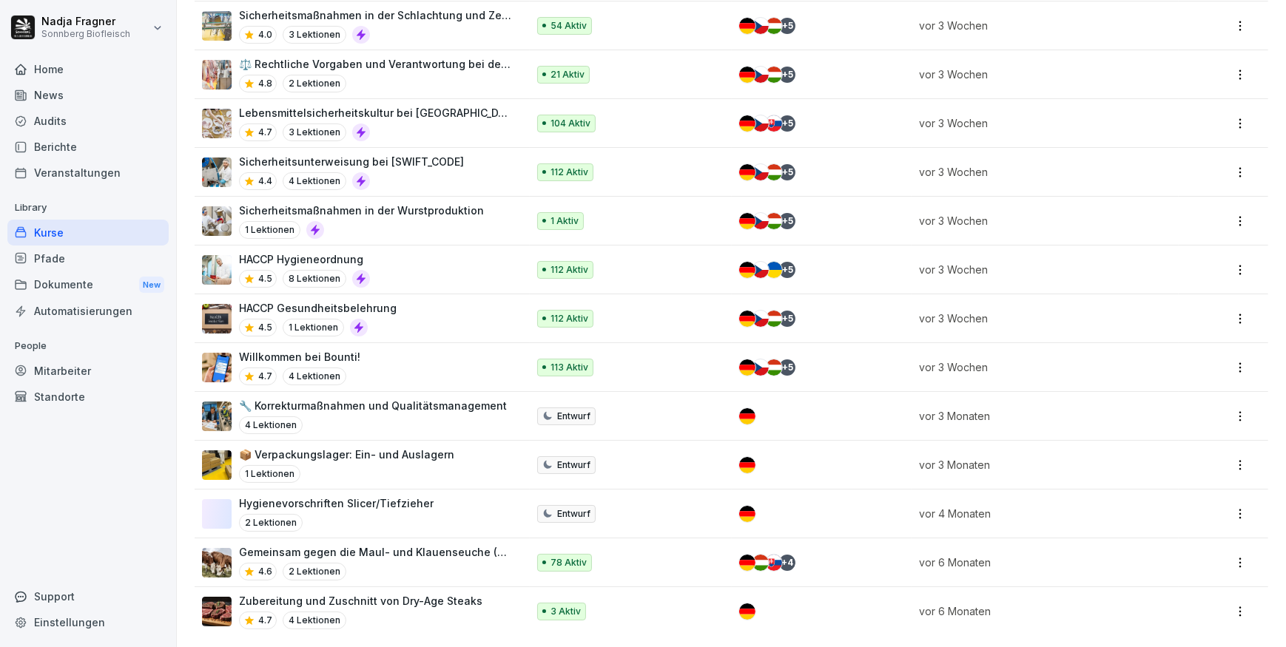
click at [400, 447] on p "📦 Verpackungslager: Ein- und Auslagern" at bounding box center [346, 455] width 215 height 16
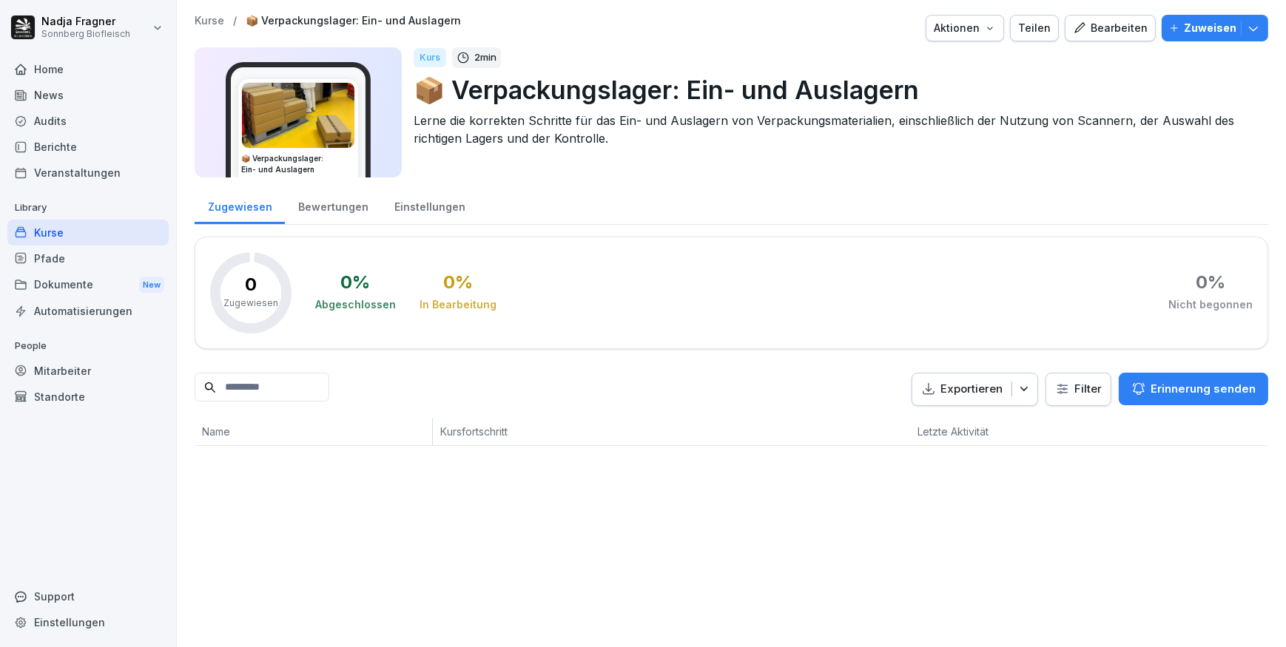
click at [1120, 21] on div "Bearbeiten" at bounding box center [1110, 28] width 75 height 16
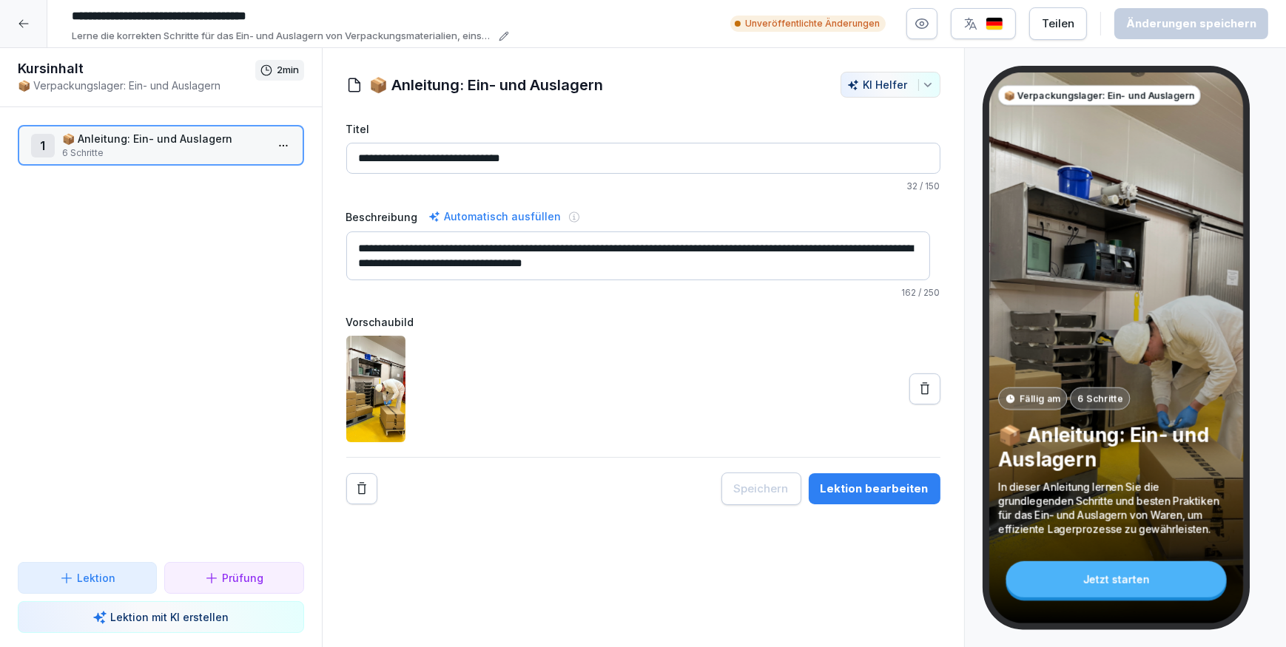
click at [138, 141] on p "📦 Anleitung: Ein- und Auslagern" at bounding box center [163, 139] width 203 height 16
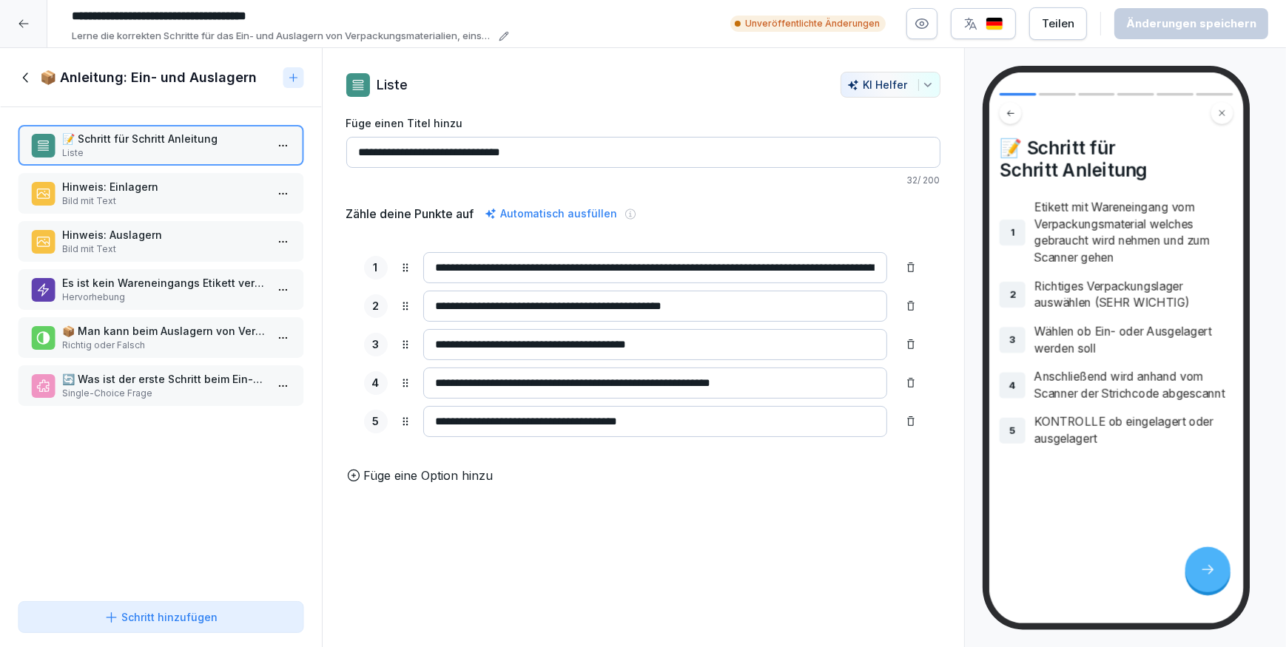
click at [138, 141] on p "📝 Schritt für Schritt Anleitung" at bounding box center [163, 139] width 203 height 16
click at [140, 186] on p "Hinweis: Einlagern" at bounding box center [163, 187] width 203 height 16
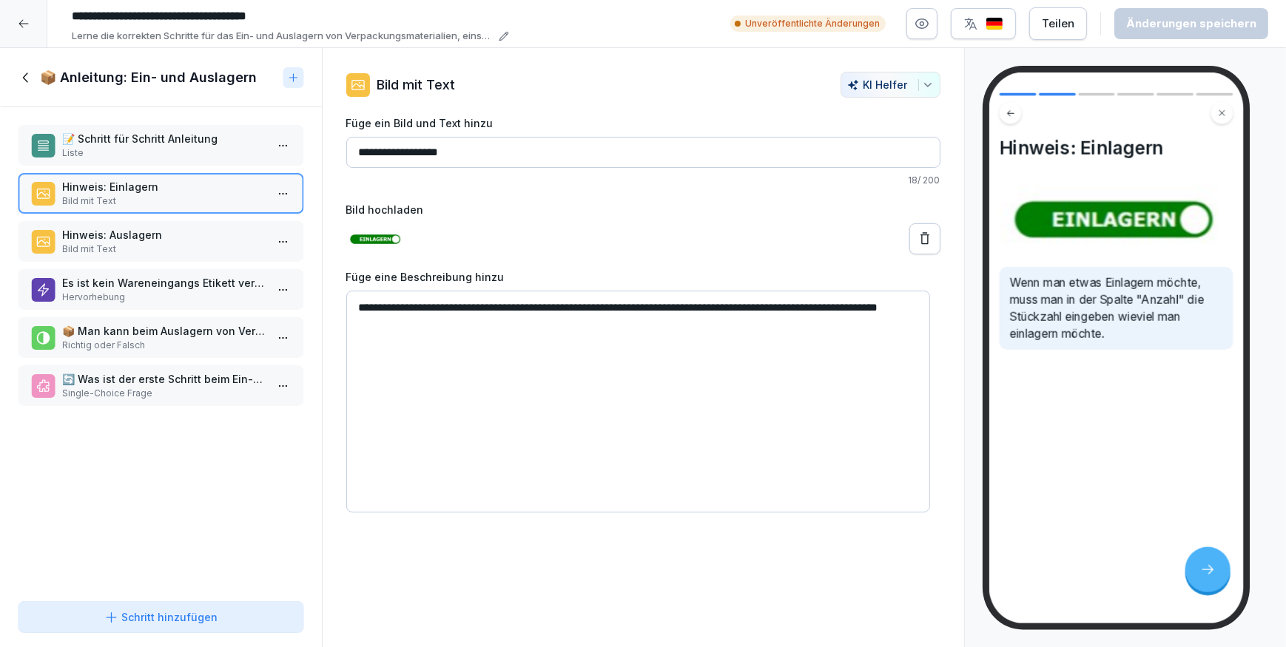
click at [136, 229] on p "Hinweis: Auslagern" at bounding box center [163, 235] width 203 height 16
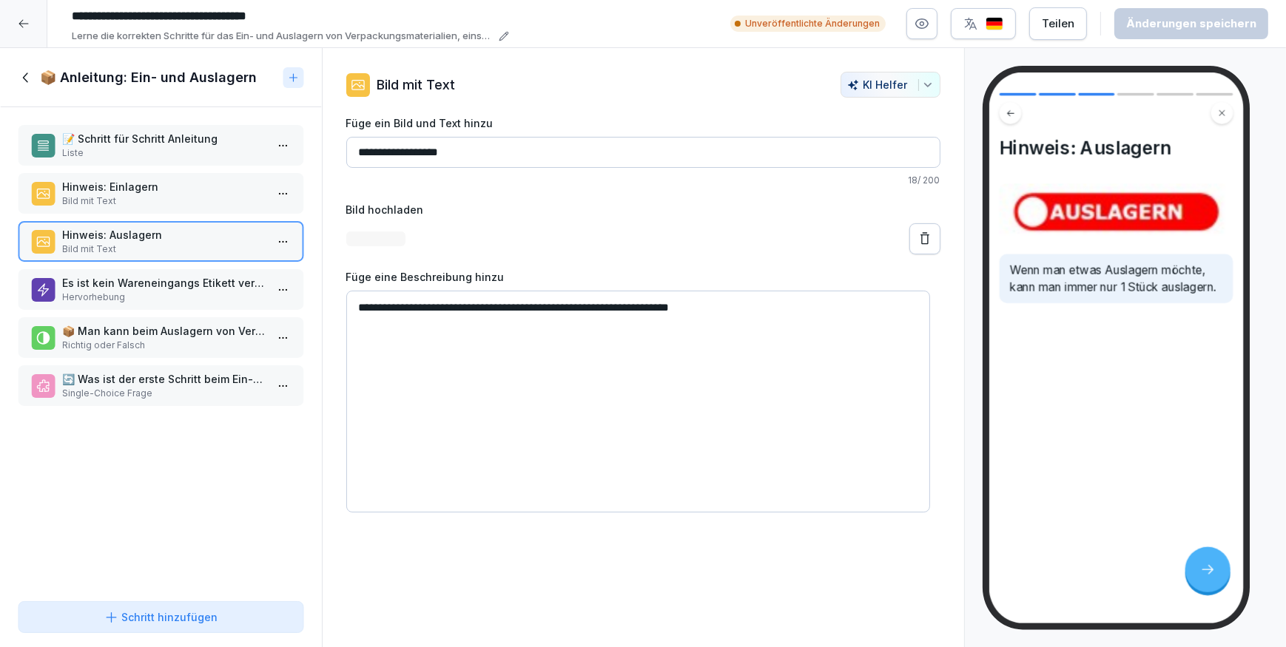
click at [144, 281] on p "Es ist kein Wareneingangs Etikett verfügbar?" at bounding box center [163, 283] width 203 height 16
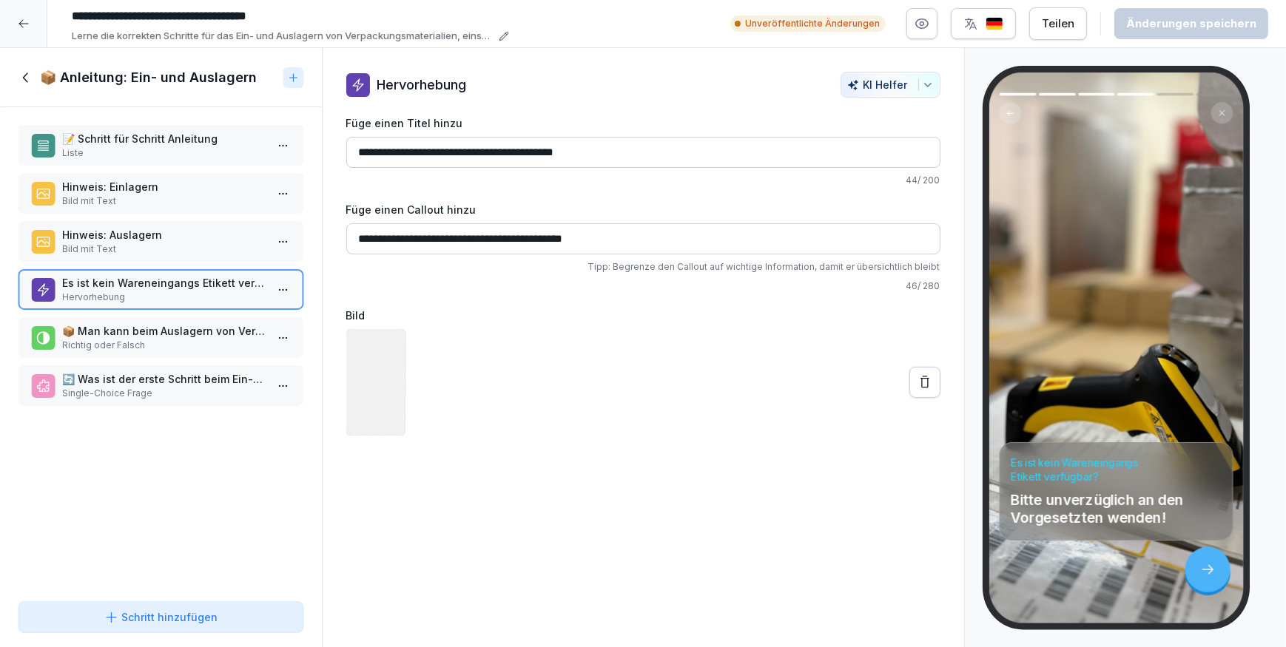
click at [145, 332] on p "📦 Man kann beim Auslagern von Verpackungsmaterial mehrere Stücke gleichzeitig a…" at bounding box center [163, 331] width 203 height 16
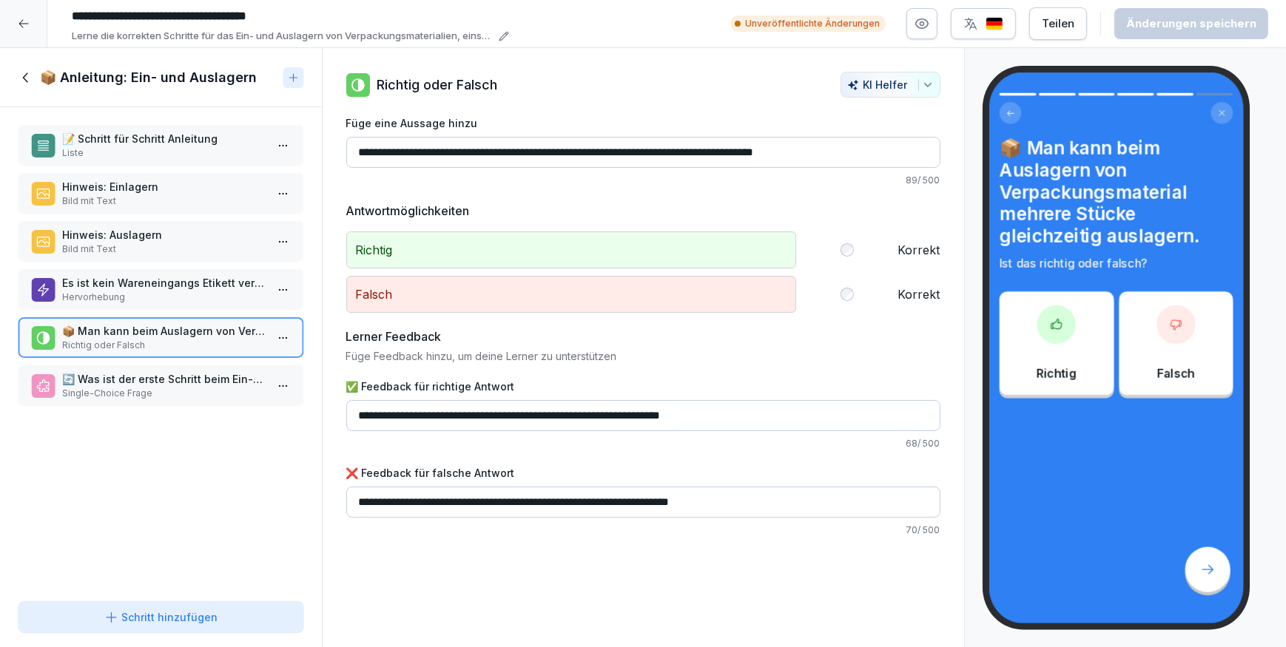
click at [149, 371] on p "🔄 Was ist der erste Schritt beim Ein- oder Auslagern von Verpackungsmaterial?" at bounding box center [163, 379] width 203 height 16
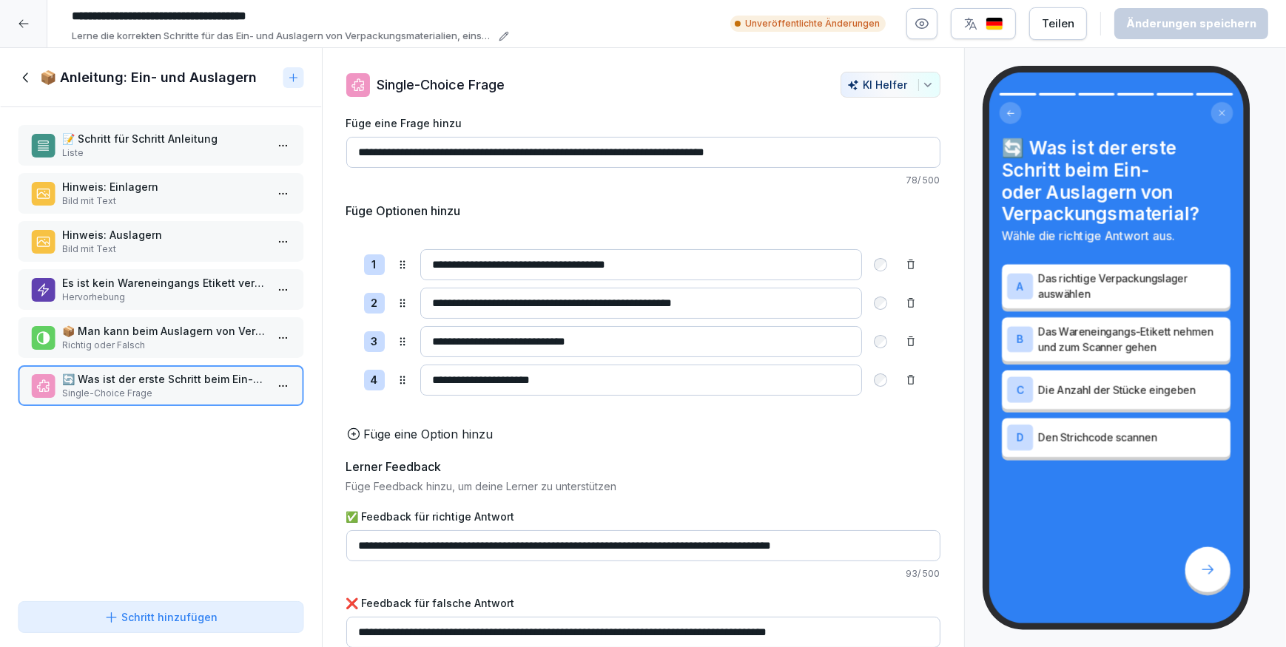
click at [22, 74] on icon at bounding box center [26, 78] width 16 height 16
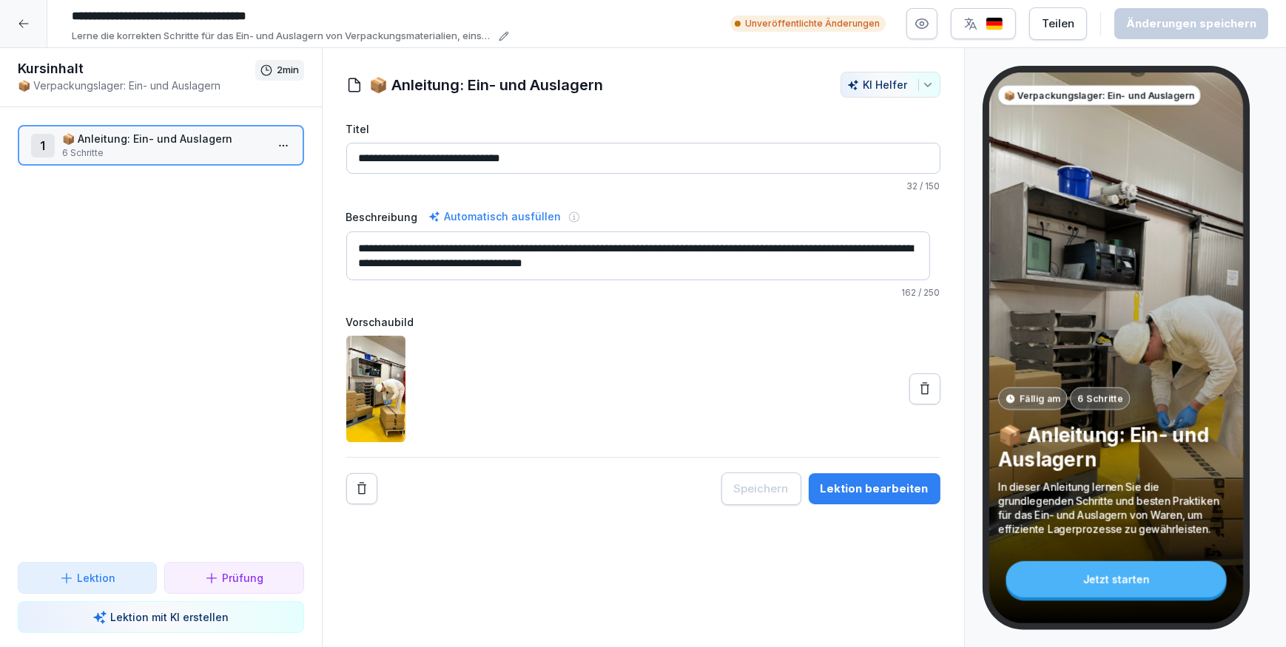
click at [18, 26] on icon at bounding box center [24, 24] width 12 height 12
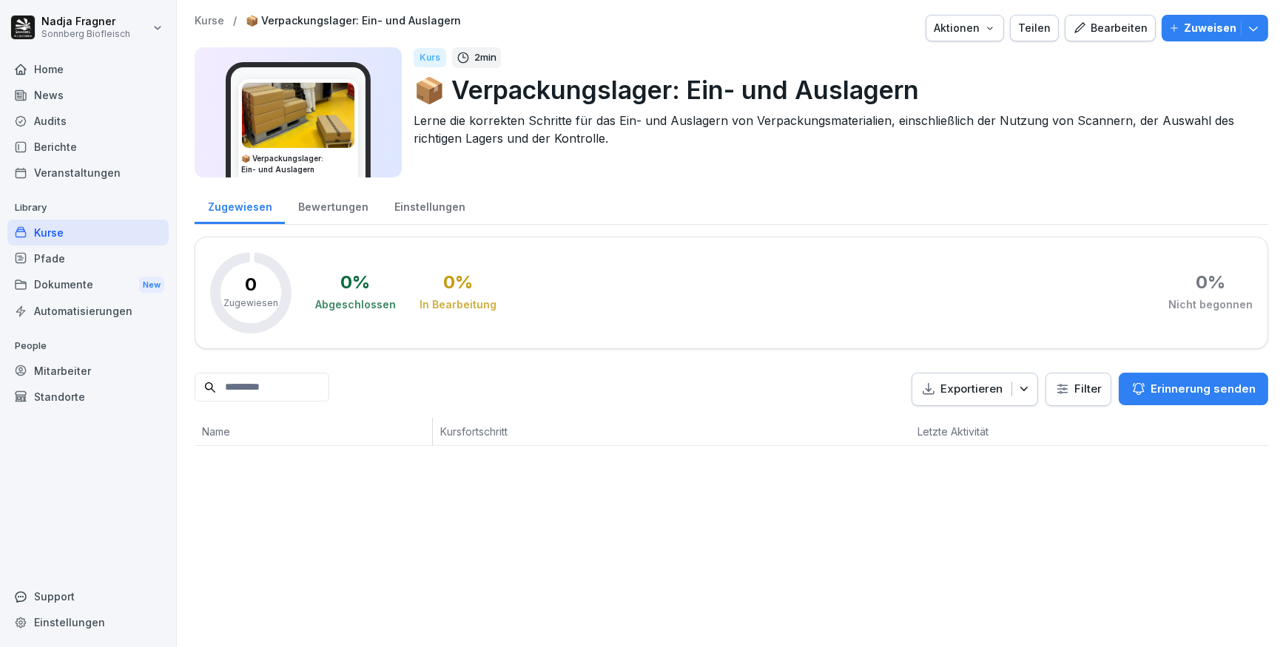
click at [1128, 21] on div "Bearbeiten" at bounding box center [1110, 28] width 75 height 16
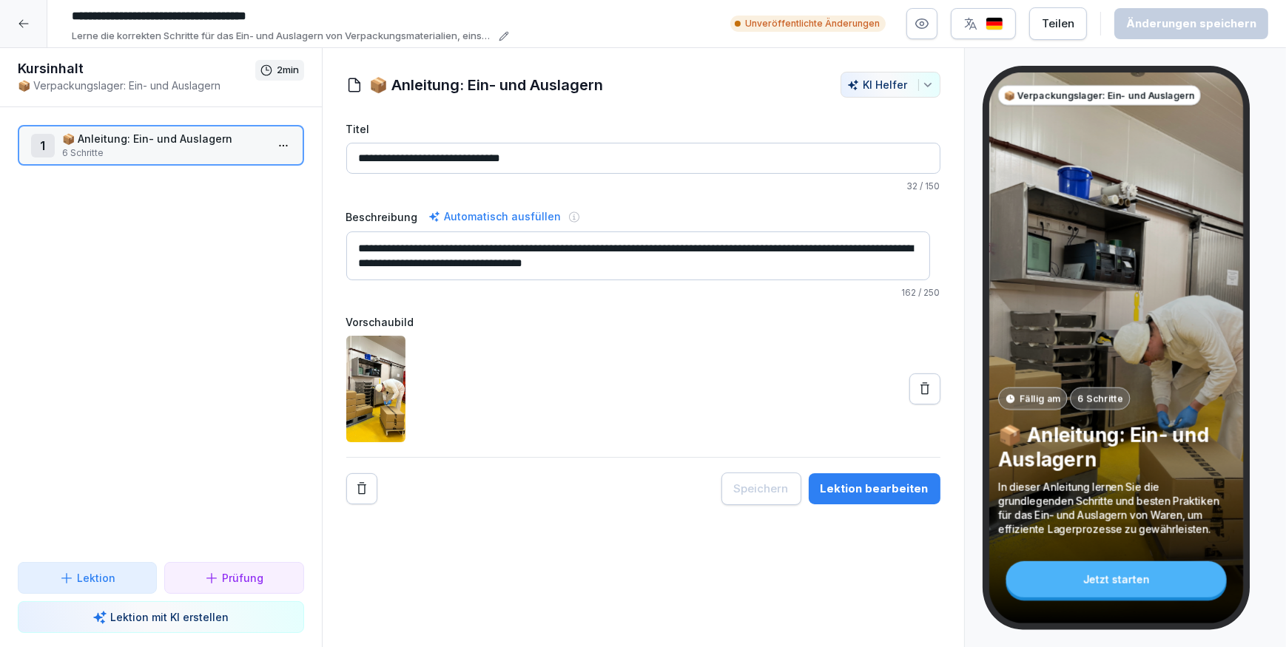
click at [21, 27] on icon at bounding box center [23, 24] width 10 height 8
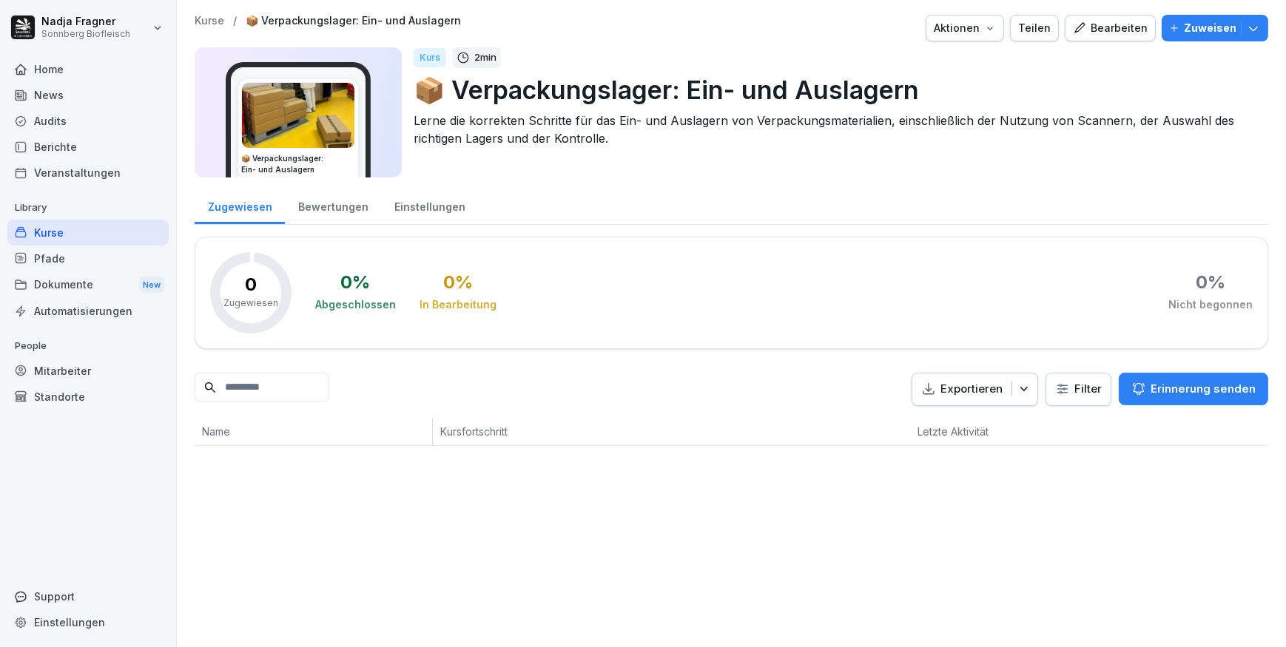
click at [52, 69] on div "Home" at bounding box center [87, 69] width 161 height 26
